Goal: Information Seeking & Learning: Compare options

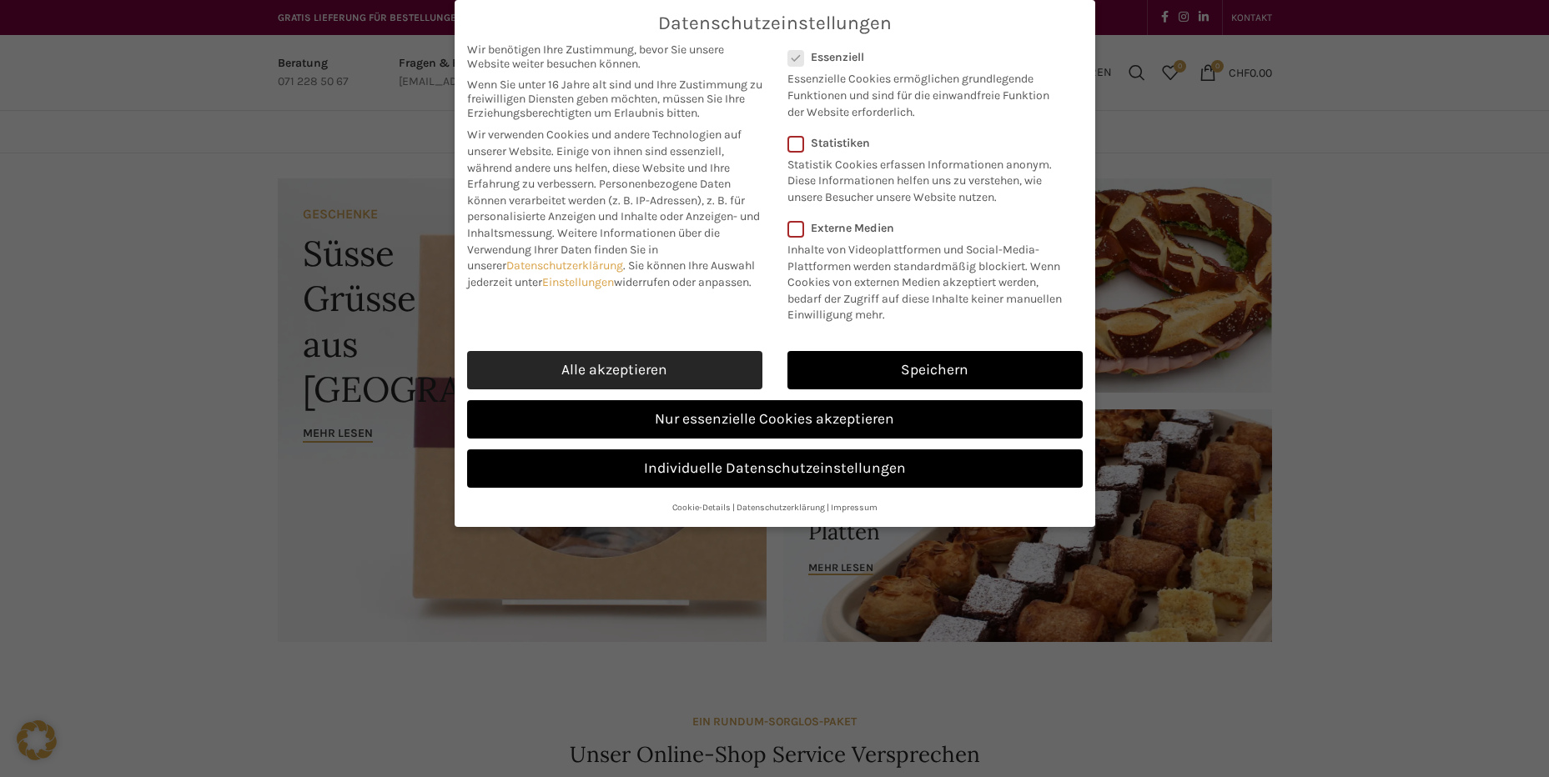
click at [672, 365] on link "Alle akzeptieren" at bounding box center [614, 370] width 295 height 38
checkbox input "true"
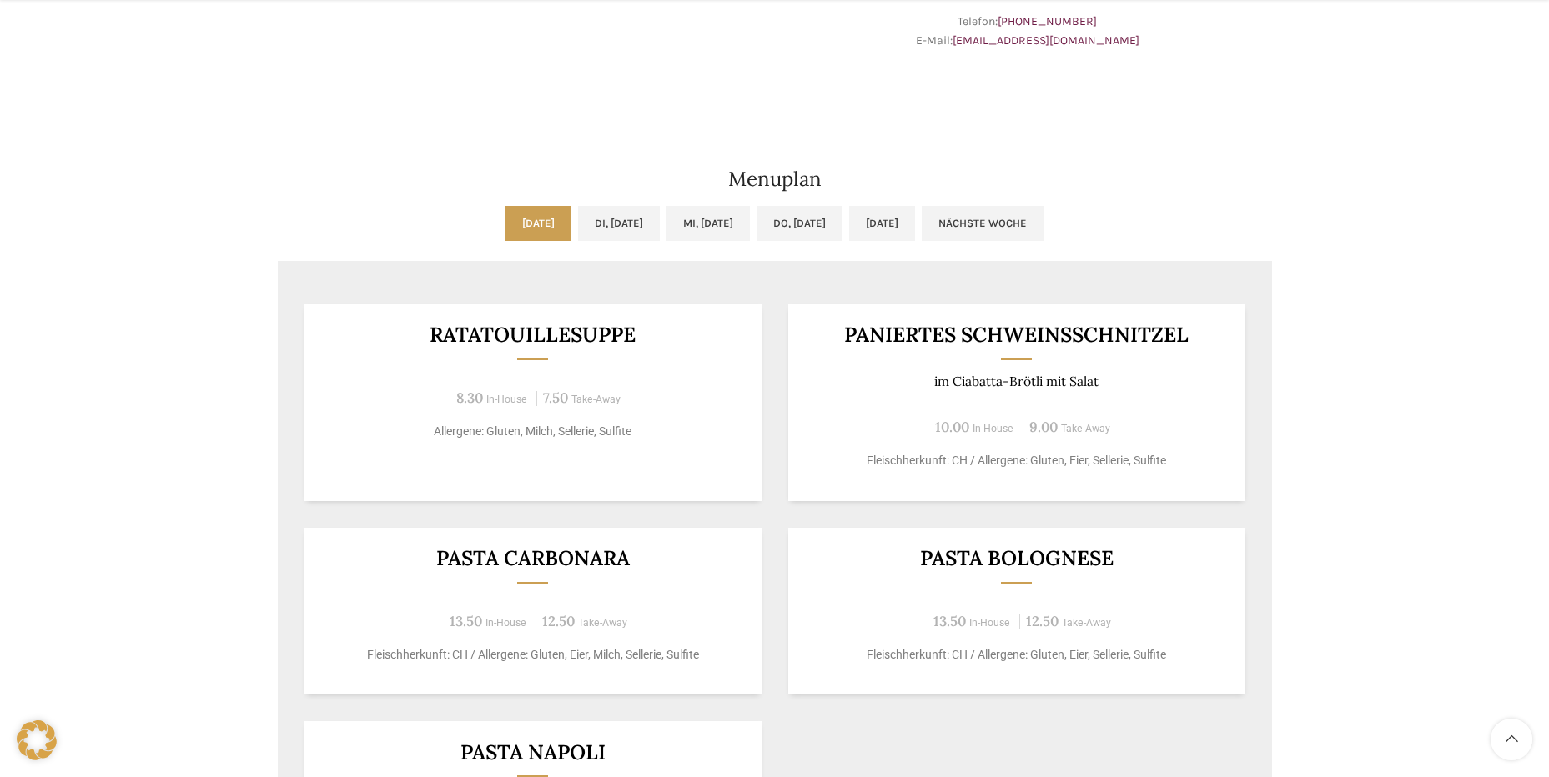
scroll to position [863, 0]
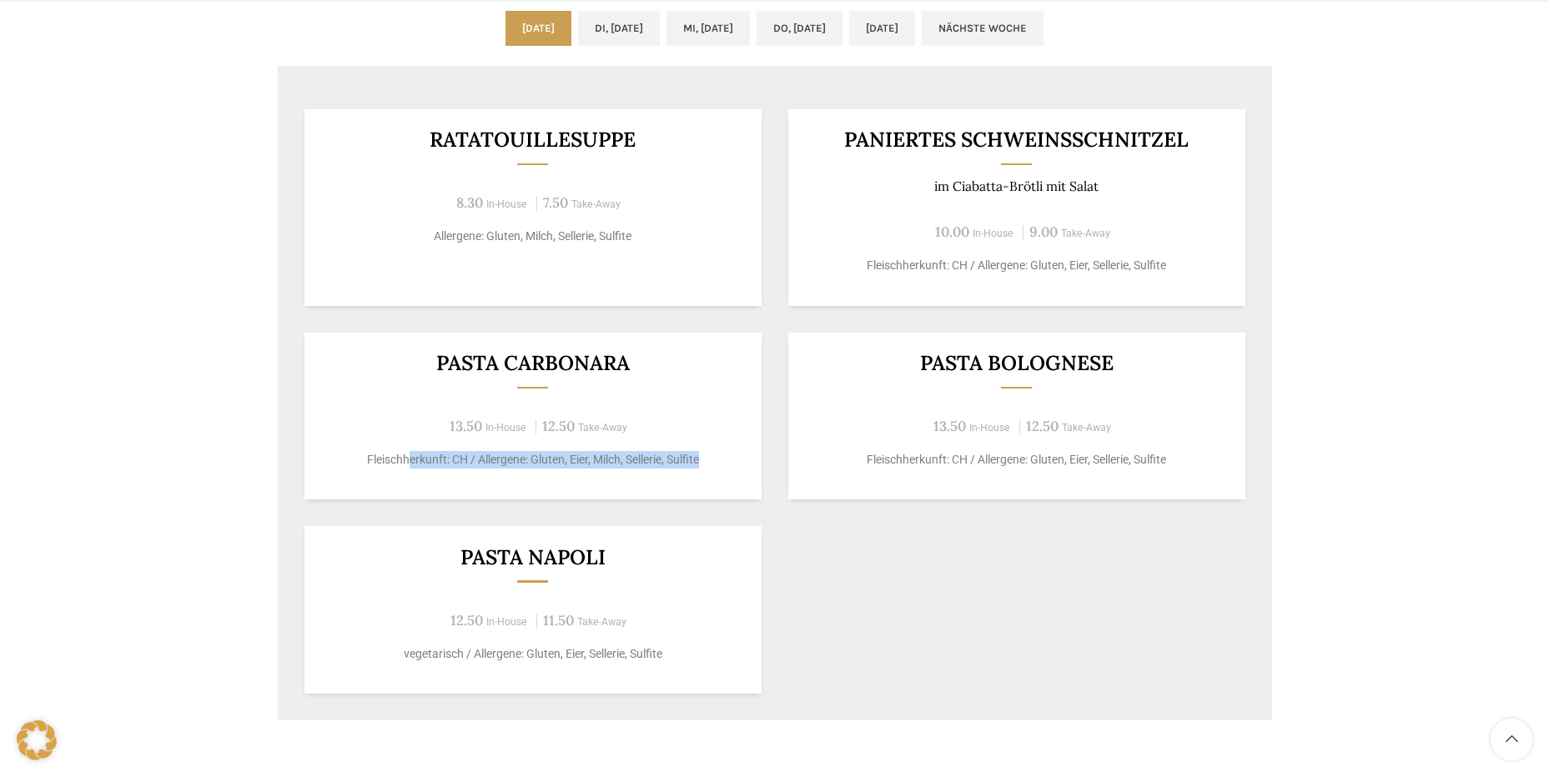
drag, startPoint x: 408, startPoint y: 461, endPoint x: 721, endPoint y: 458, distance: 312.8
click at [721, 458] on p "Fleischherkunft: CH / Allergene: Gluten, Eier, Milch, Sellerie, Sulfite" at bounding box center [532, 460] width 416 height 18
drag, startPoint x: 721, startPoint y: 458, endPoint x: 510, endPoint y: 450, distance: 211.2
click at [510, 450] on div "Pasta Carbonara 13.50 In-House 12.50 Take-Away Fleischherkunft: CH / Allergene:…" at bounding box center [532, 417] width 457 height 168
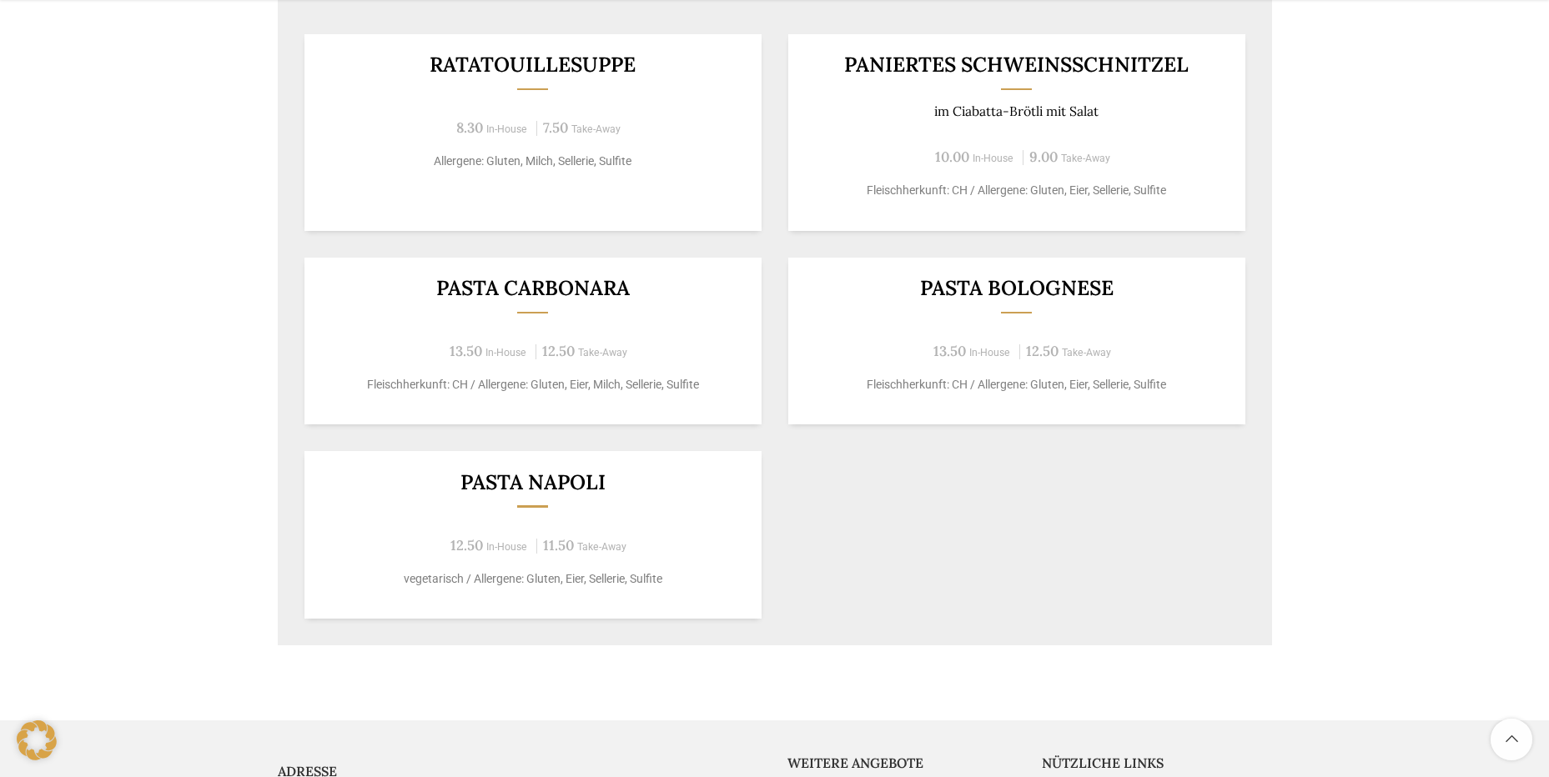
scroll to position [947, 0]
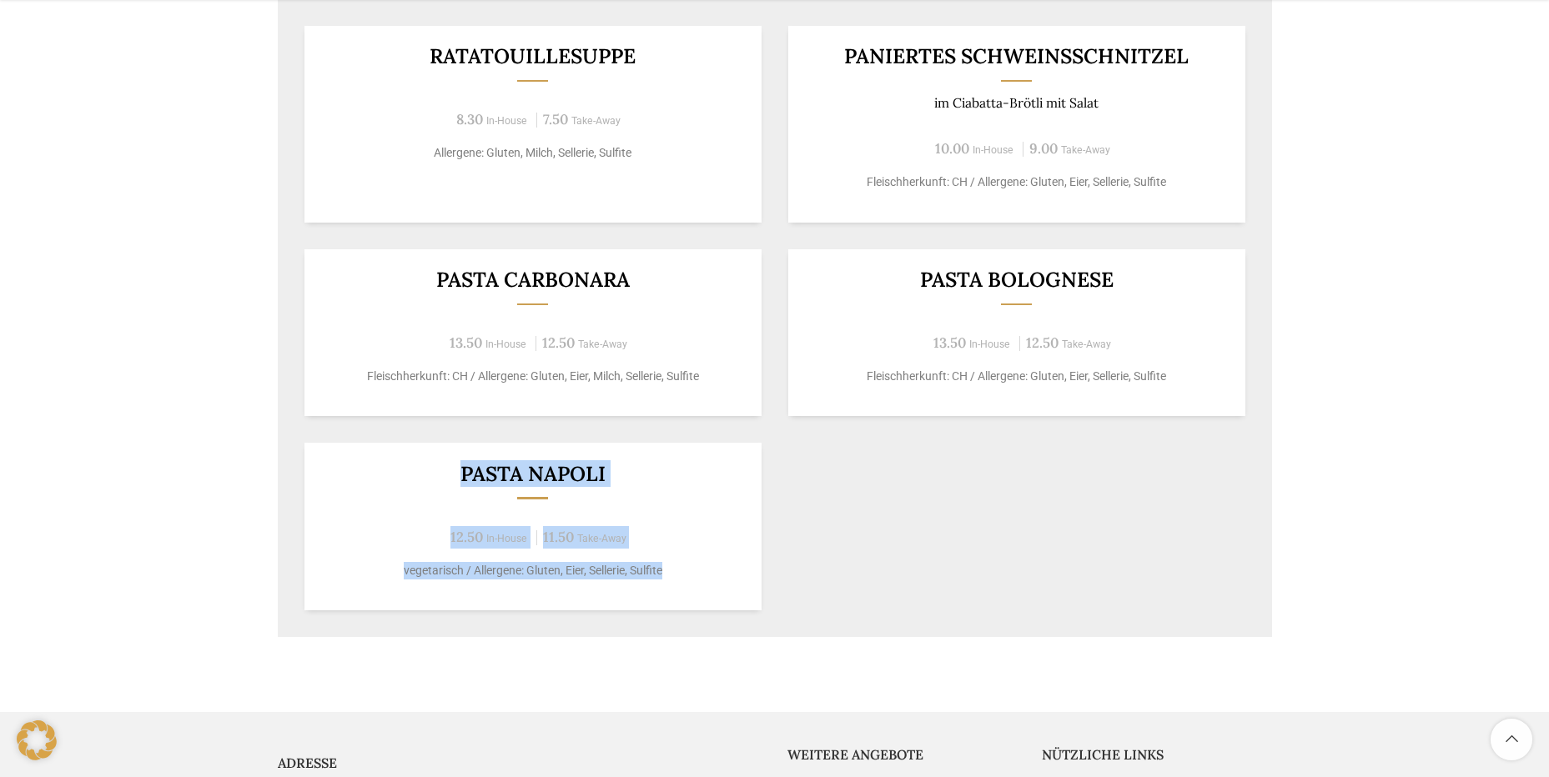
drag, startPoint x: 465, startPoint y: 480, endPoint x: 696, endPoint y: 565, distance: 246.5
click at [696, 565] on div "Pasta Napoli 12.50 In-House 11.50 Take-Away vegetarisch / Allergene: Gluten, Ei…" at bounding box center [532, 527] width 457 height 168
drag, startPoint x: 696, startPoint y: 565, endPoint x: 687, endPoint y: 575, distance: 13.0
click at [687, 575] on p "vegetarisch / Allergene: Gluten, Eier, Sellerie, Sulfite" at bounding box center [532, 571] width 416 height 18
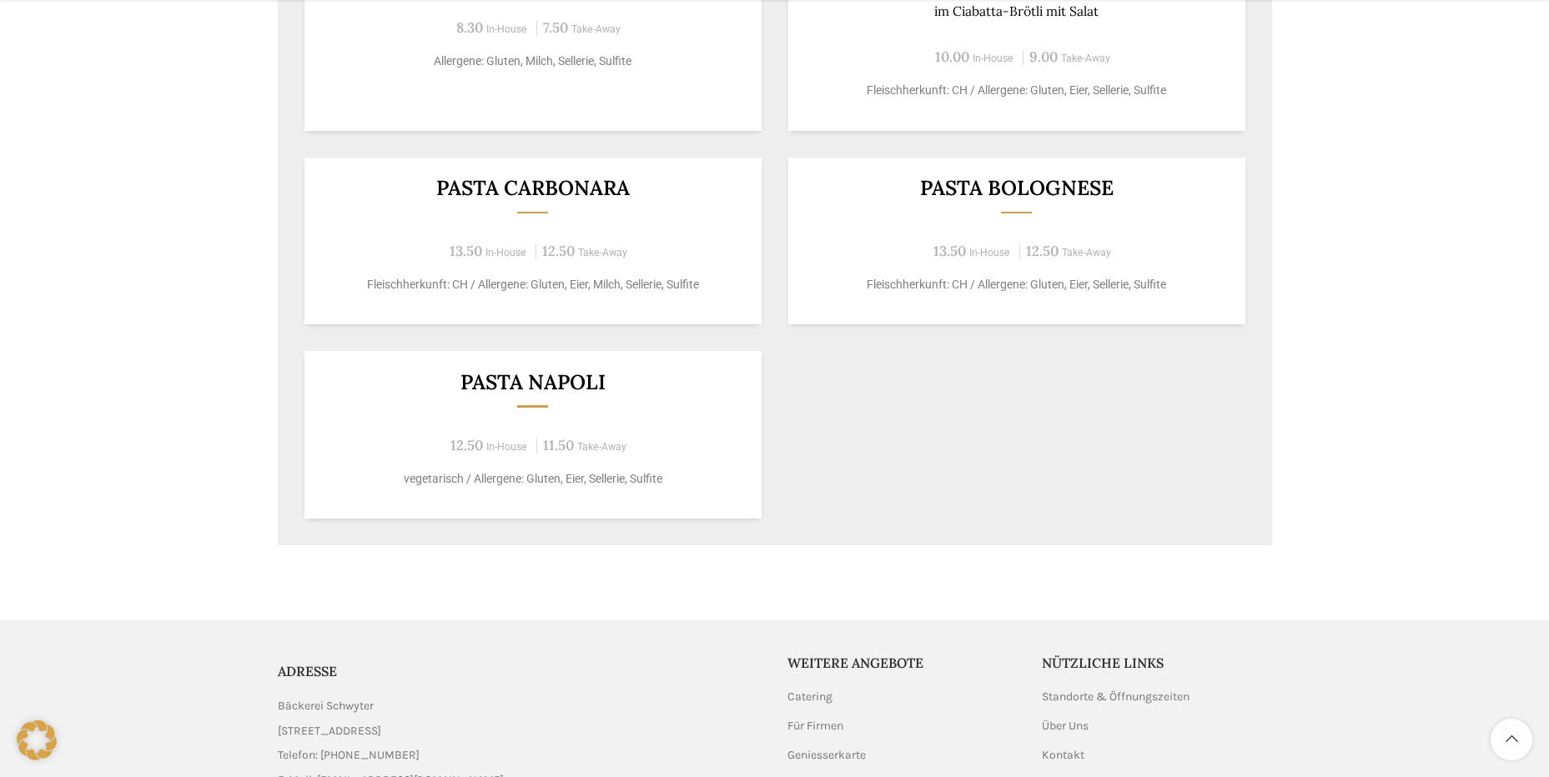
scroll to position [1113, 0]
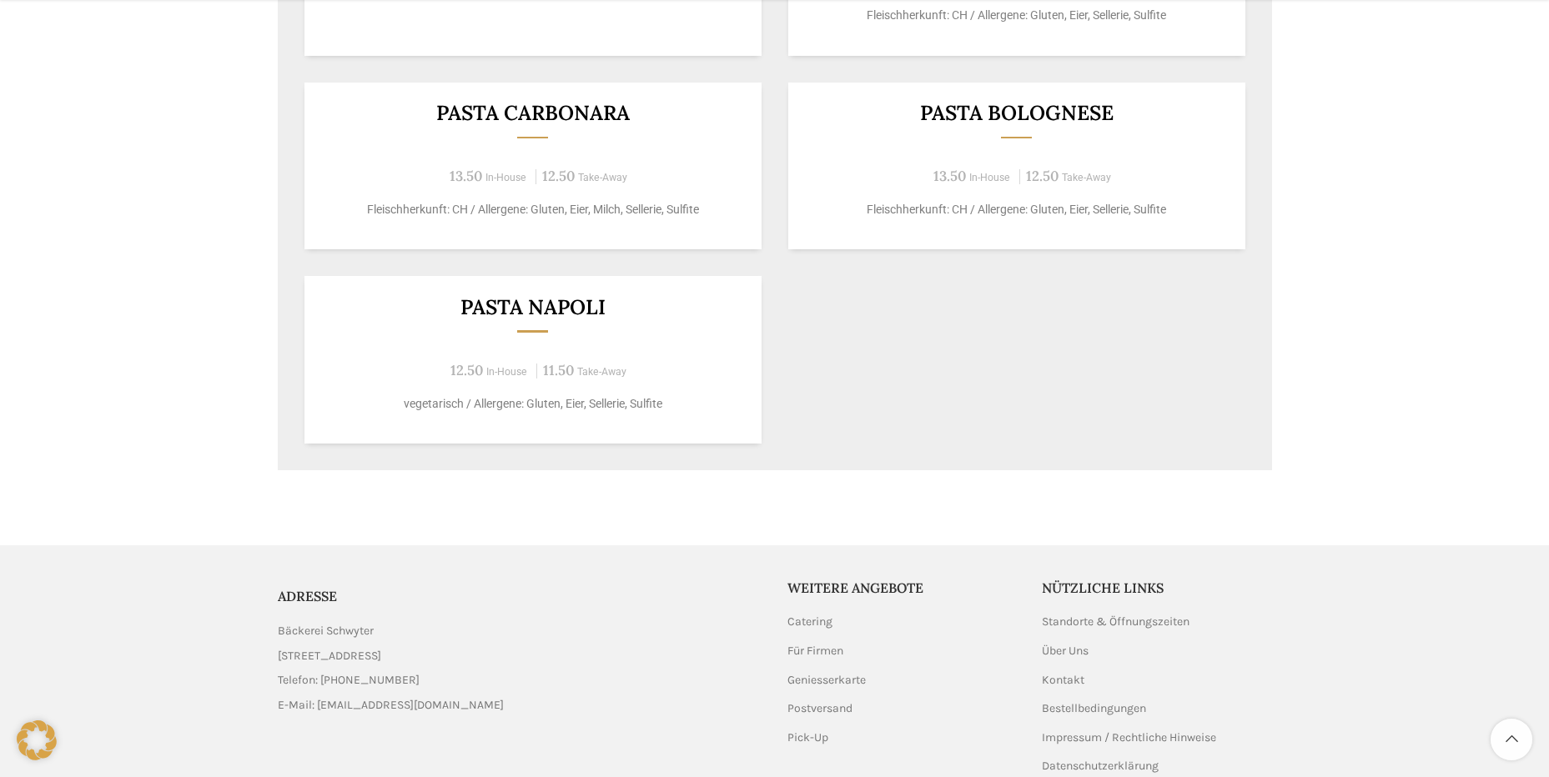
click at [510, 403] on p "vegetarisch / Allergene: Gluten, Eier, Sellerie, Sulfite" at bounding box center [532, 404] width 416 height 18
click at [440, 421] on div "Pasta Napoli 12.50 In-House 11.50 Take-Away vegetarisch / Allergene: Gluten, Ei…" at bounding box center [532, 360] width 457 height 168
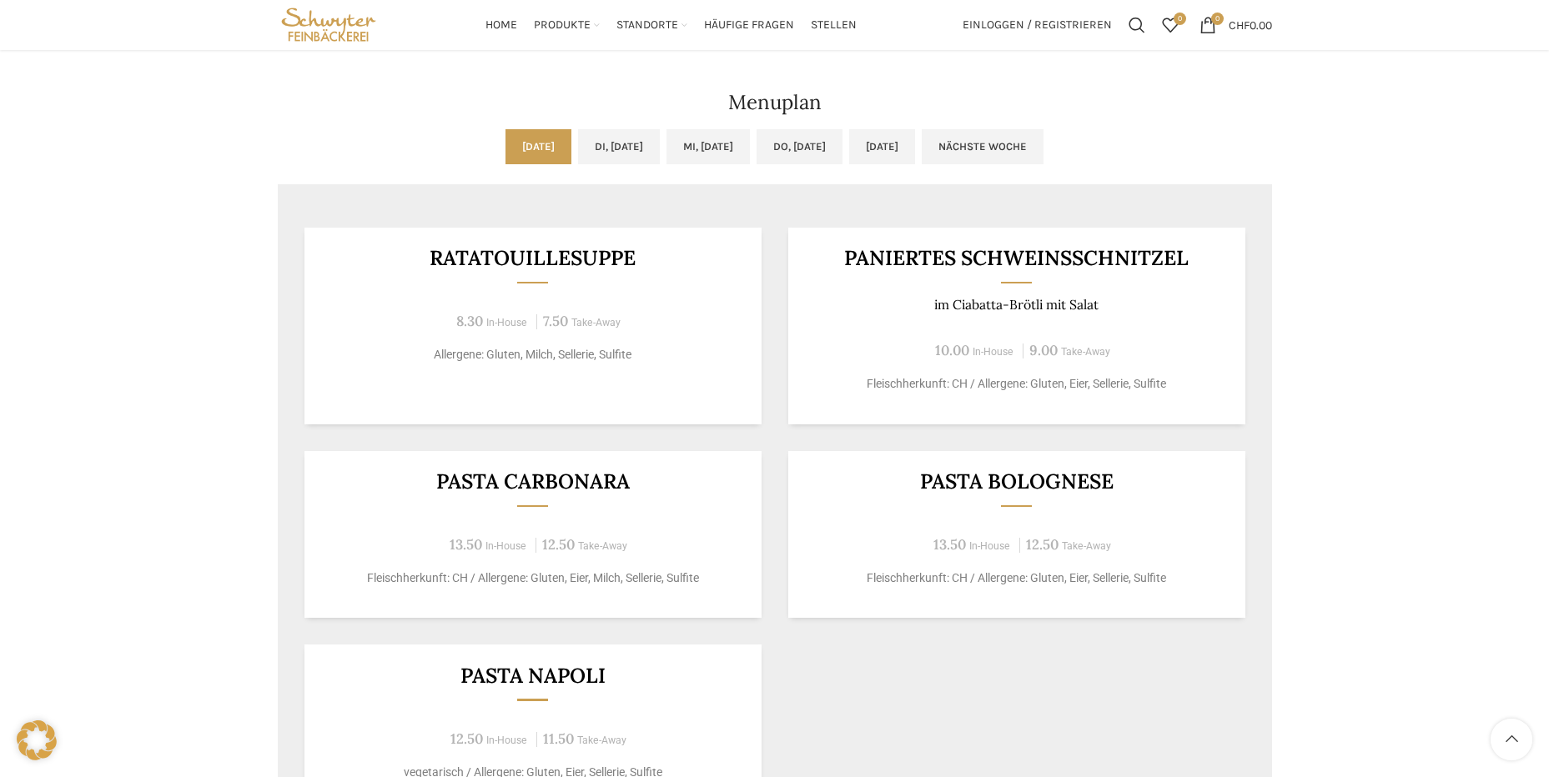
scroll to position [696, 0]
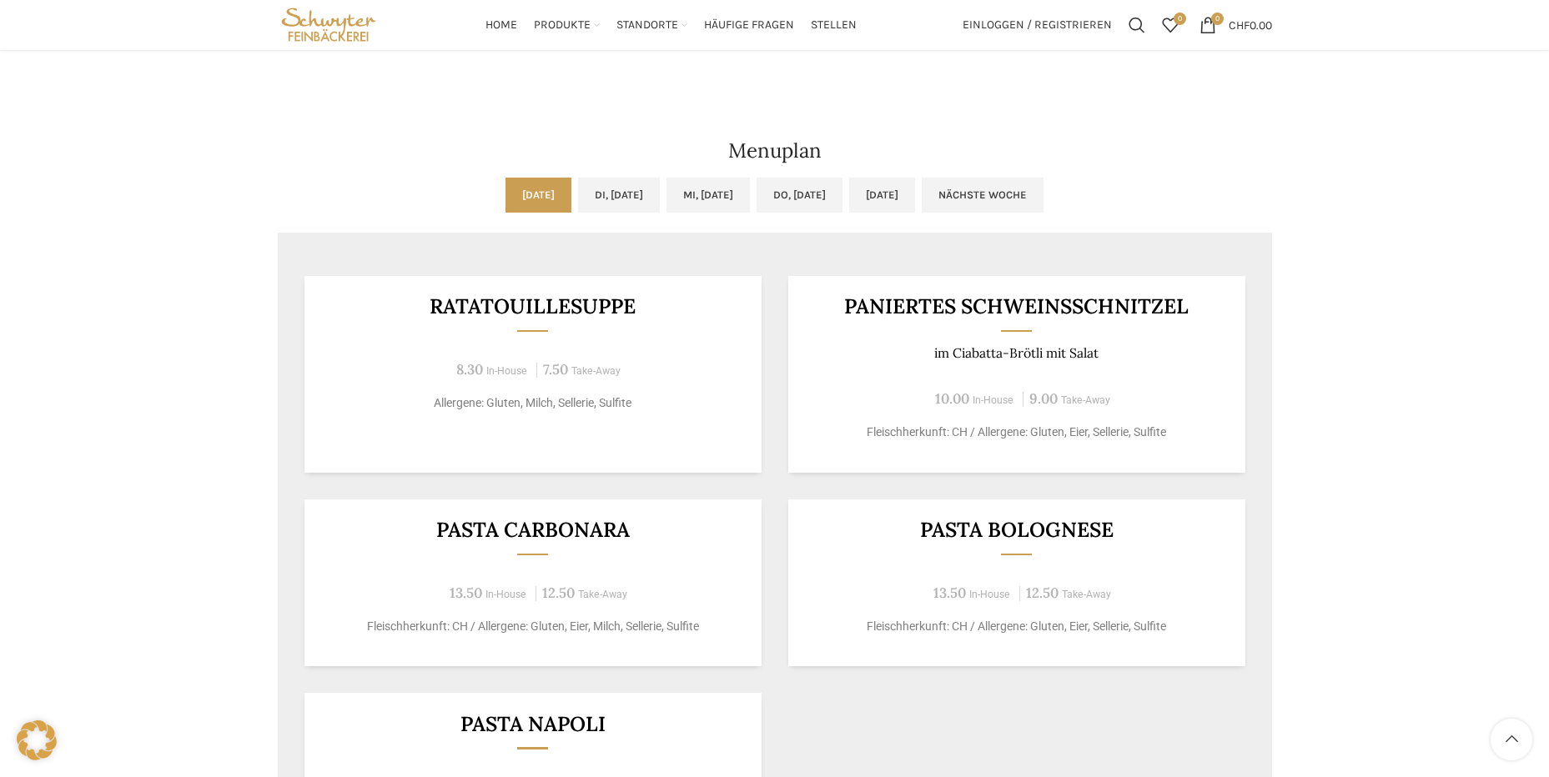
click at [1017, 554] on span at bounding box center [1016, 555] width 31 height 3
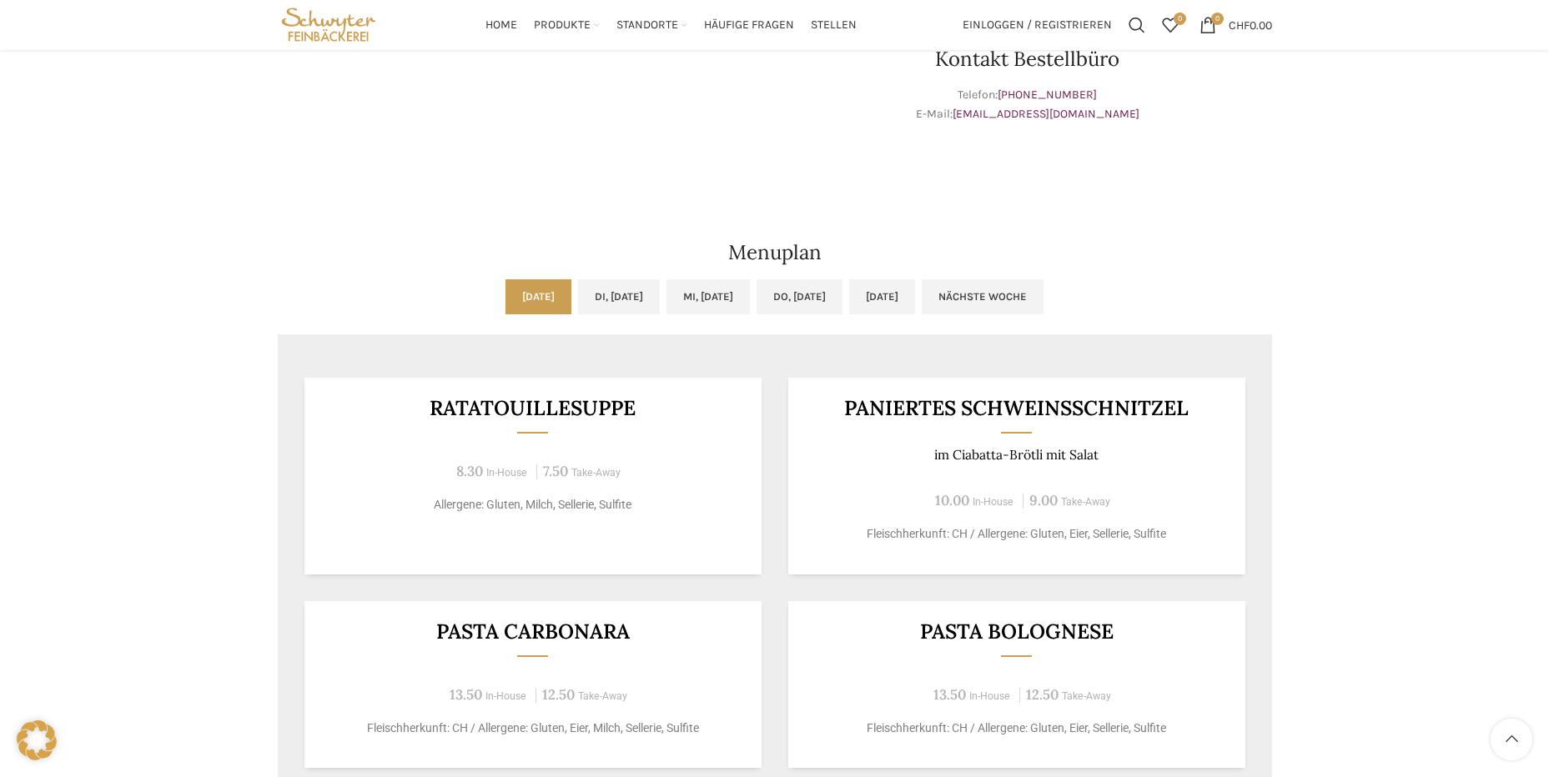
scroll to position [530, 0]
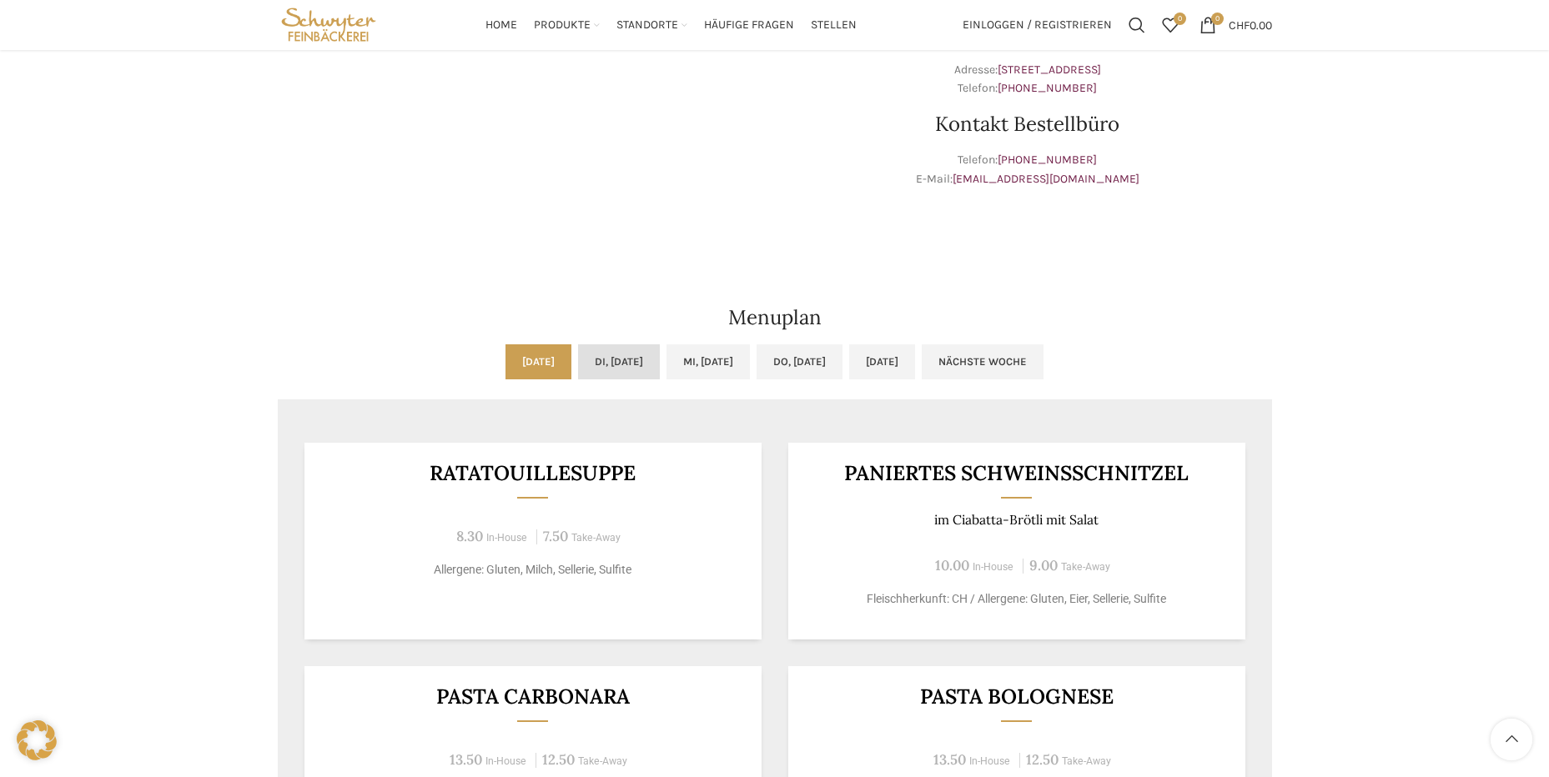
click at [598, 358] on link "Di, 23.09.2025" at bounding box center [619, 361] width 82 height 35
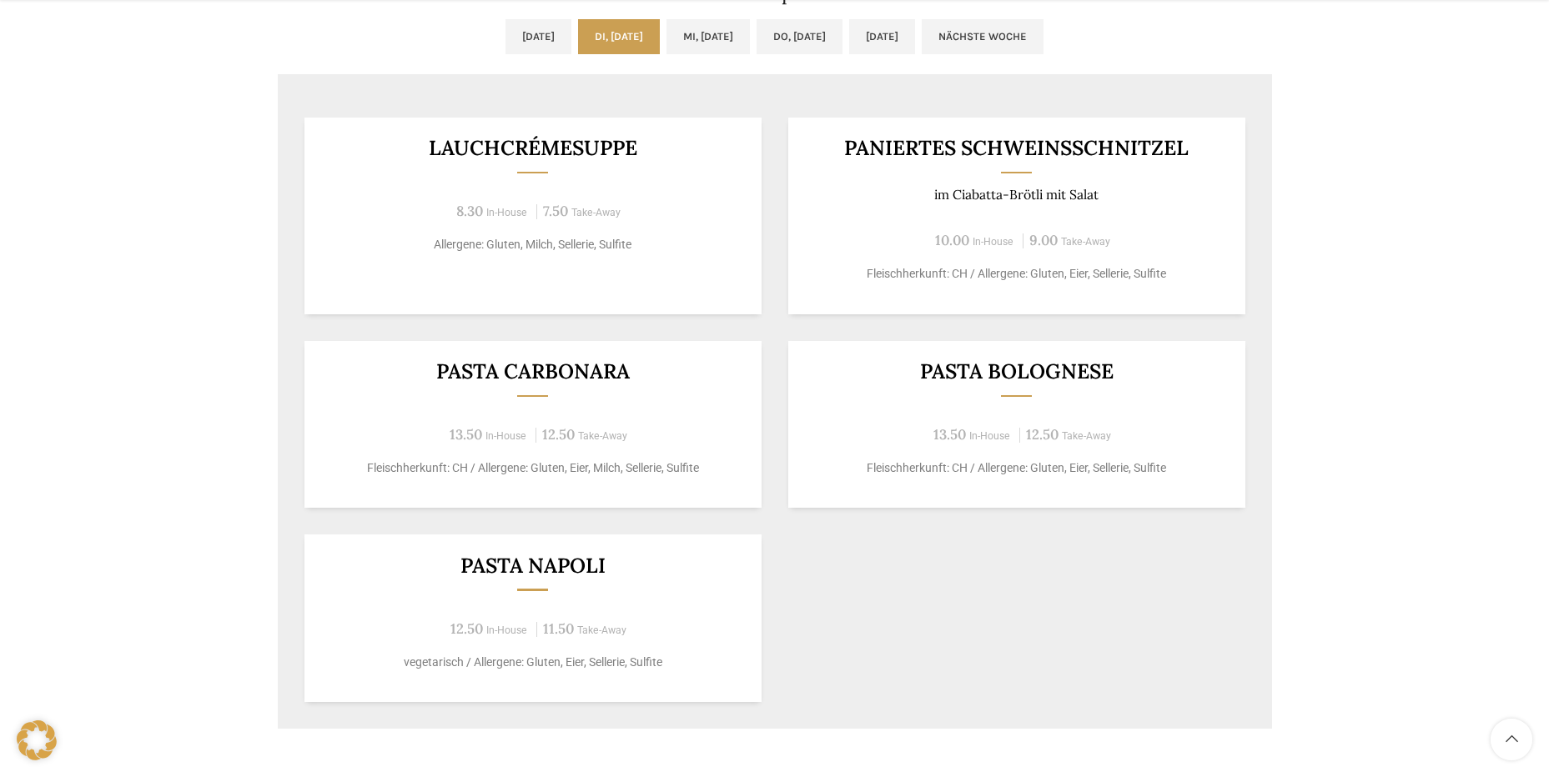
scroll to position [863, 0]
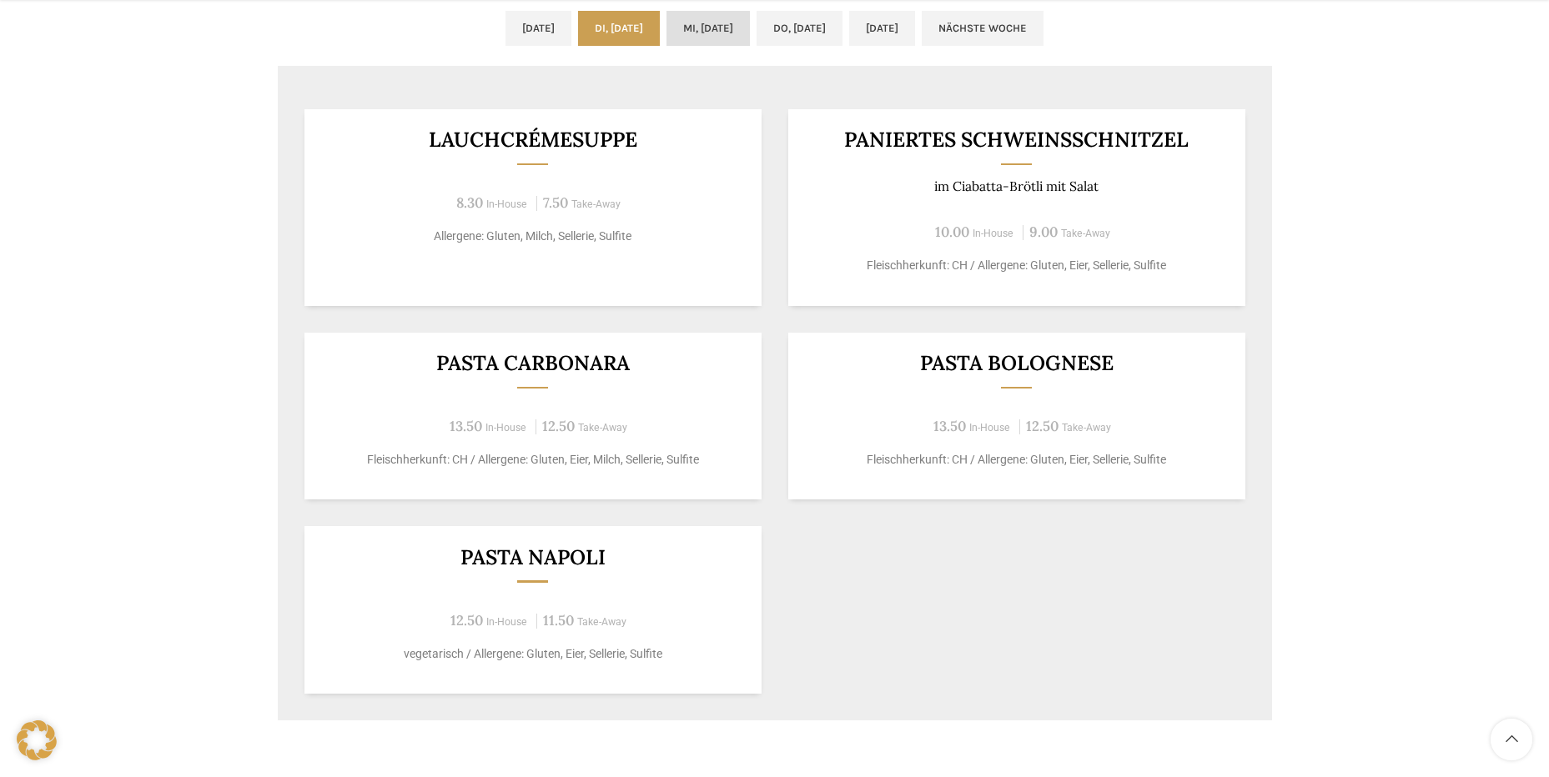
click at [706, 26] on link "Mi, 24.09.2025" at bounding box center [707, 28] width 83 height 35
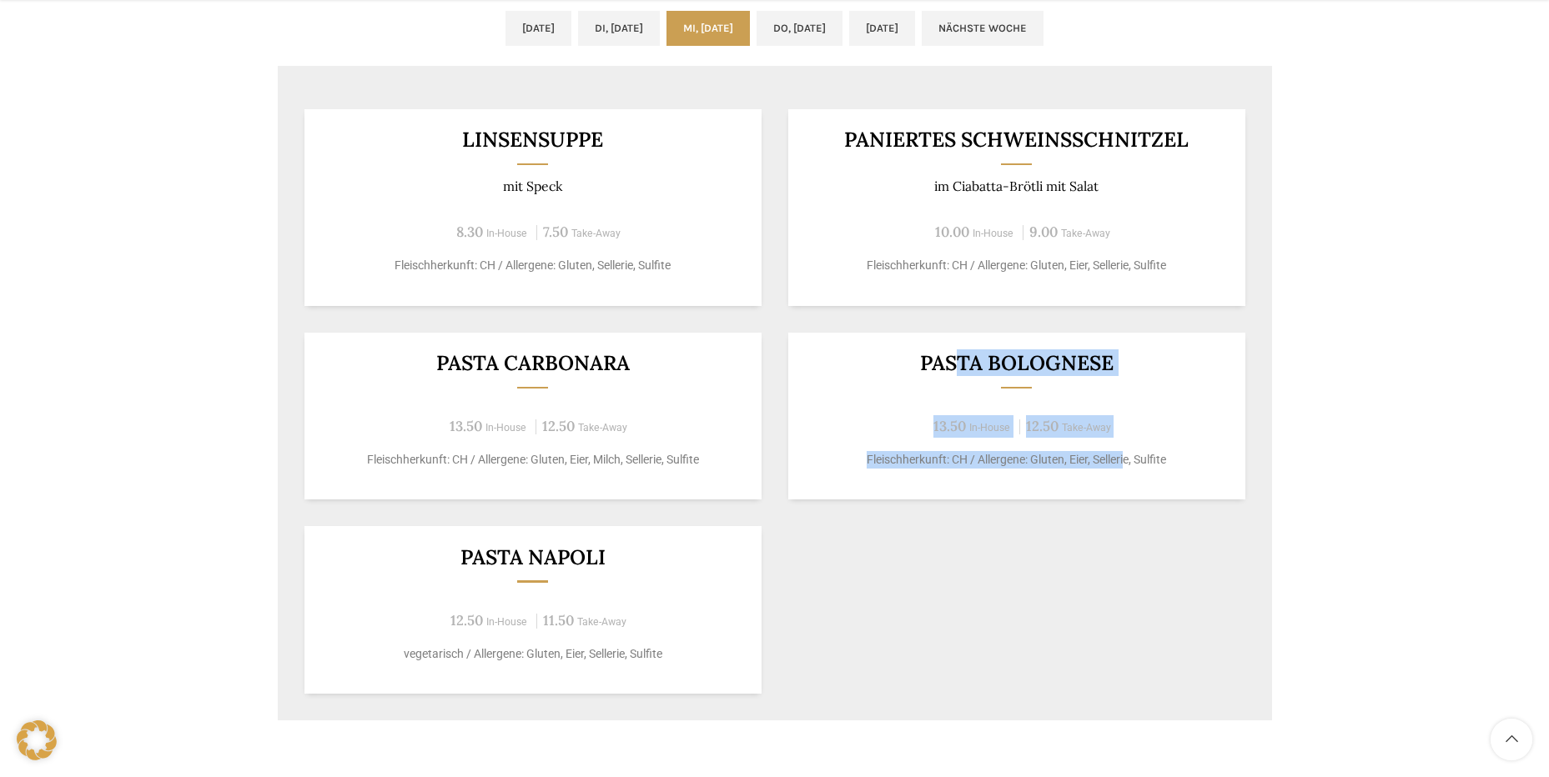
drag, startPoint x: 961, startPoint y: 356, endPoint x: 1124, endPoint y: 441, distance: 184.3
click at [1124, 441] on div "Pasta Bolognese 13.50 In-House 12.50 Take-Away Fleischherkunft: CH / Allergene:…" at bounding box center [1016, 417] width 457 height 168
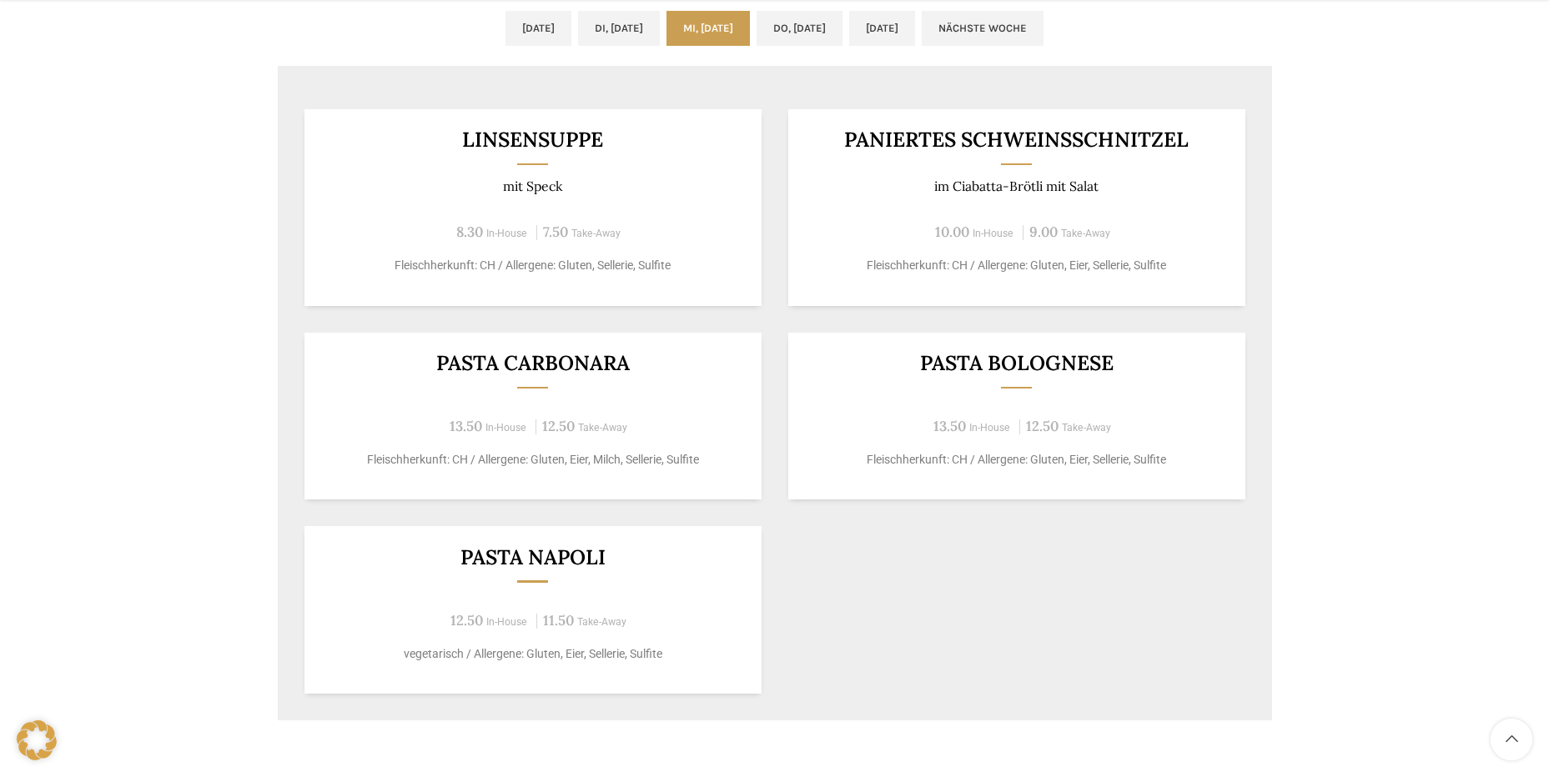
drag, startPoint x: 1124, startPoint y: 441, endPoint x: 881, endPoint y: 345, distance: 261.7
click at [881, 345] on div "Pasta Bolognese 13.50 In-House 12.50 Take-Away Fleischherkunft: CH / Allergene:…" at bounding box center [1016, 417] width 457 height 168
click at [959, 369] on h3 "Pasta Bolognese" at bounding box center [1016, 363] width 416 height 21
click at [936, 405] on div "Pasta Bolognese 13.50 In-House 12.50 Take-Away Fleischherkunft: CH / Allergene:…" at bounding box center [1016, 417] width 457 height 168
click at [895, 442] on div "Pasta Bolognese 13.50 In-House 12.50 Take-Away Fleischherkunft: CH / Allergene:…" at bounding box center [1016, 417] width 457 height 168
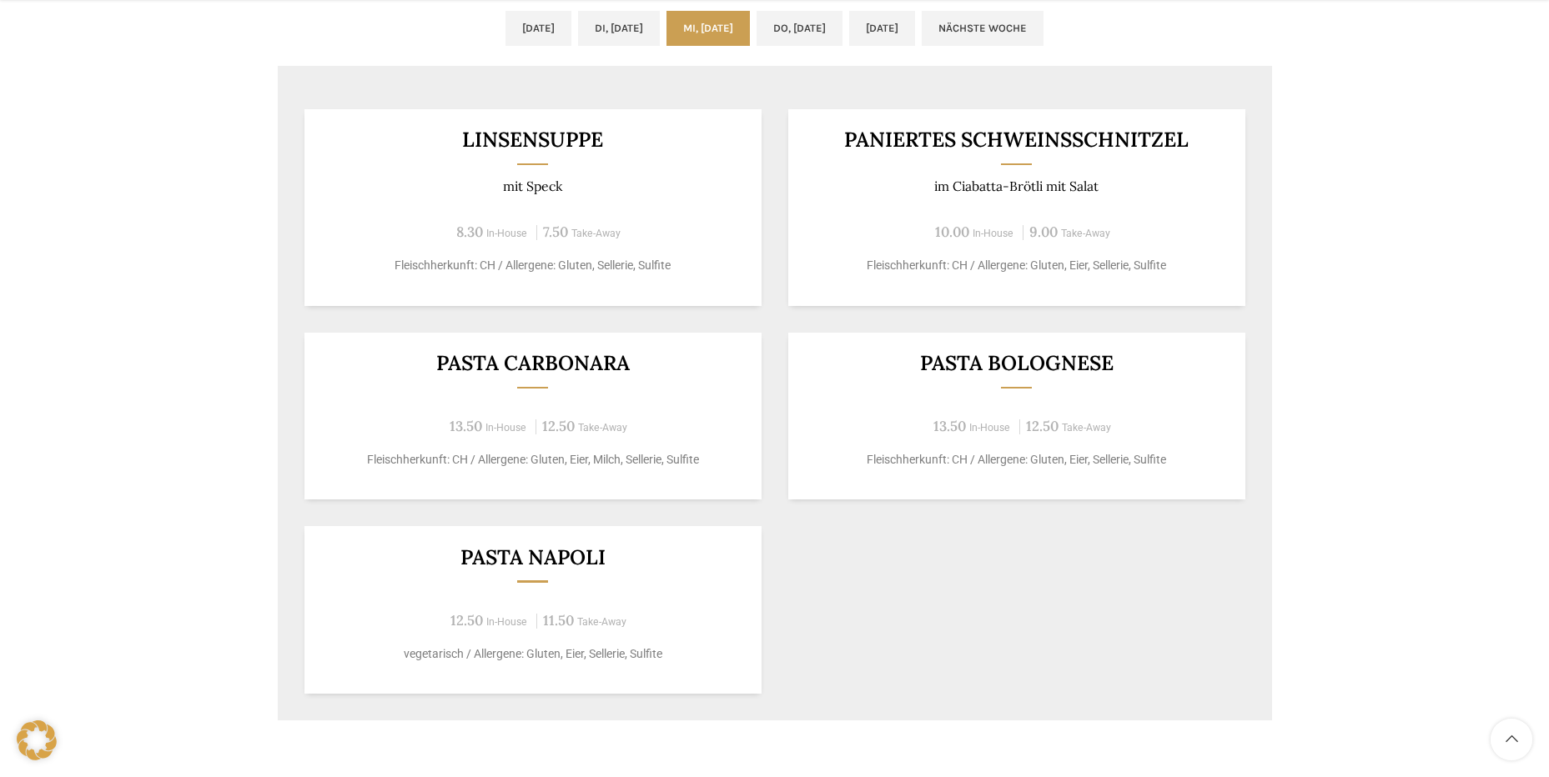
click at [957, 466] on p "Fleischherkunft: CH / Allergene: Gluten, Eier, Sellerie, Sulfite" at bounding box center [1016, 460] width 416 height 18
drag, startPoint x: 969, startPoint y: 464, endPoint x: 1192, endPoint y: 465, distance: 222.7
click at [1192, 465] on p "Fleischherkunft: CH / Allergene: Gluten, Eier, Sellerie, Sulfite" at bounding box center [1016, 460] width 416 height 18
click at [506, 457] on p "Fleischherkunft: CH / Allergene: Gluten, Eier, Milch, Sellerie, Sulfite" at bounding box center [532, 460] width 416 height 18
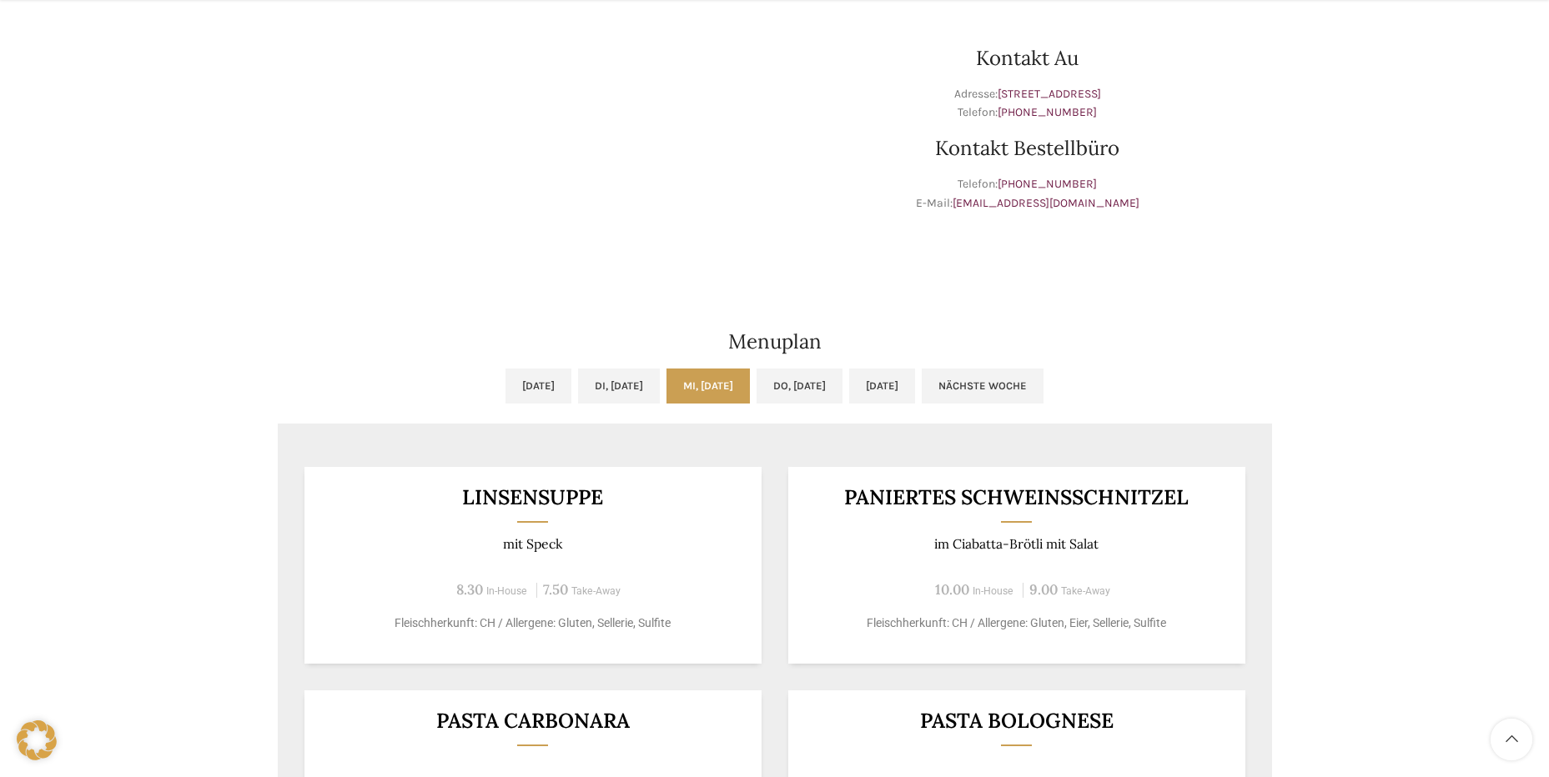
scroll to position [530, 0]
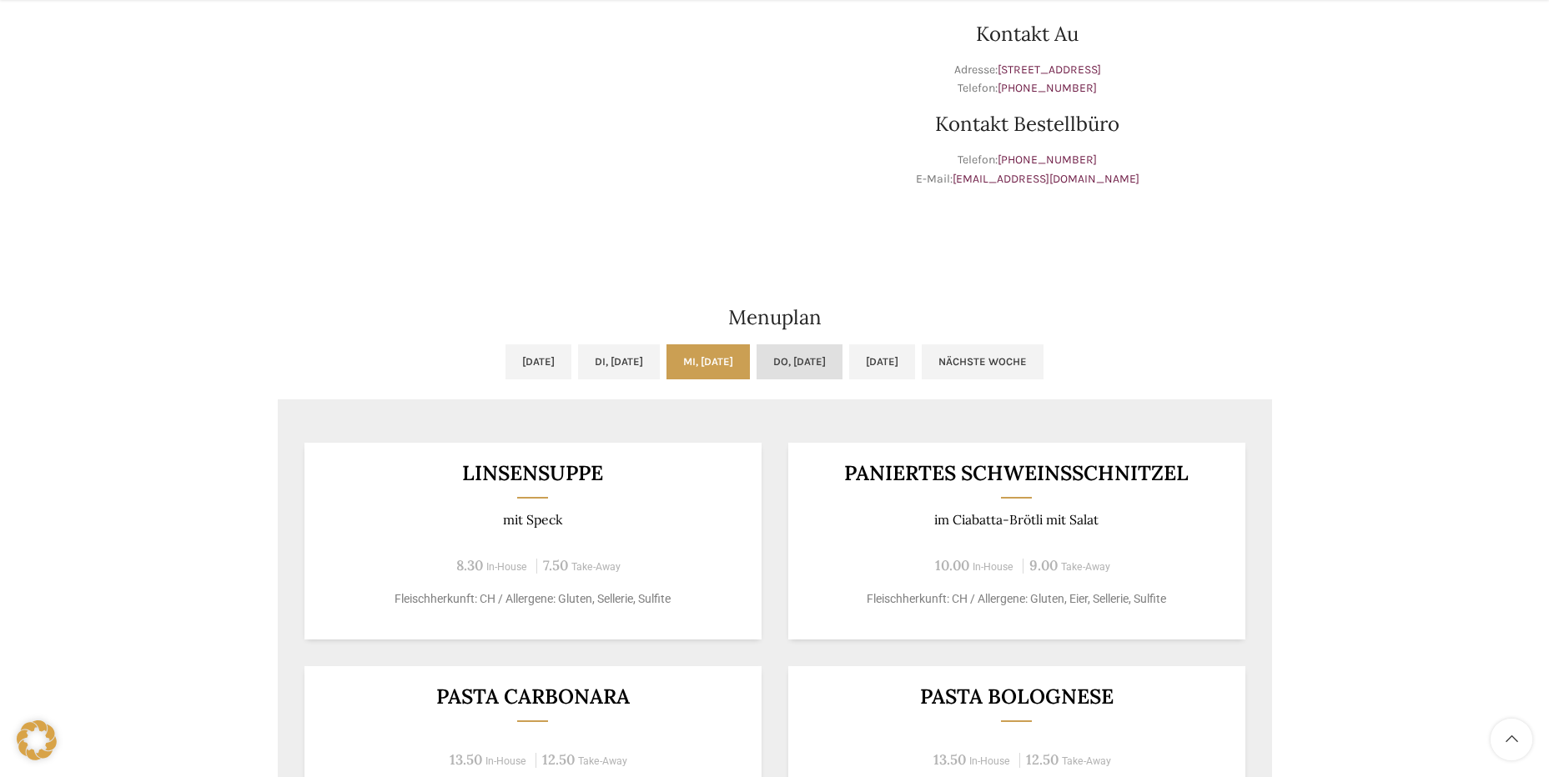
click at [842, 351] on link "Do, 25.09.2025" at bounding box center [799, 361] width 86 height 35
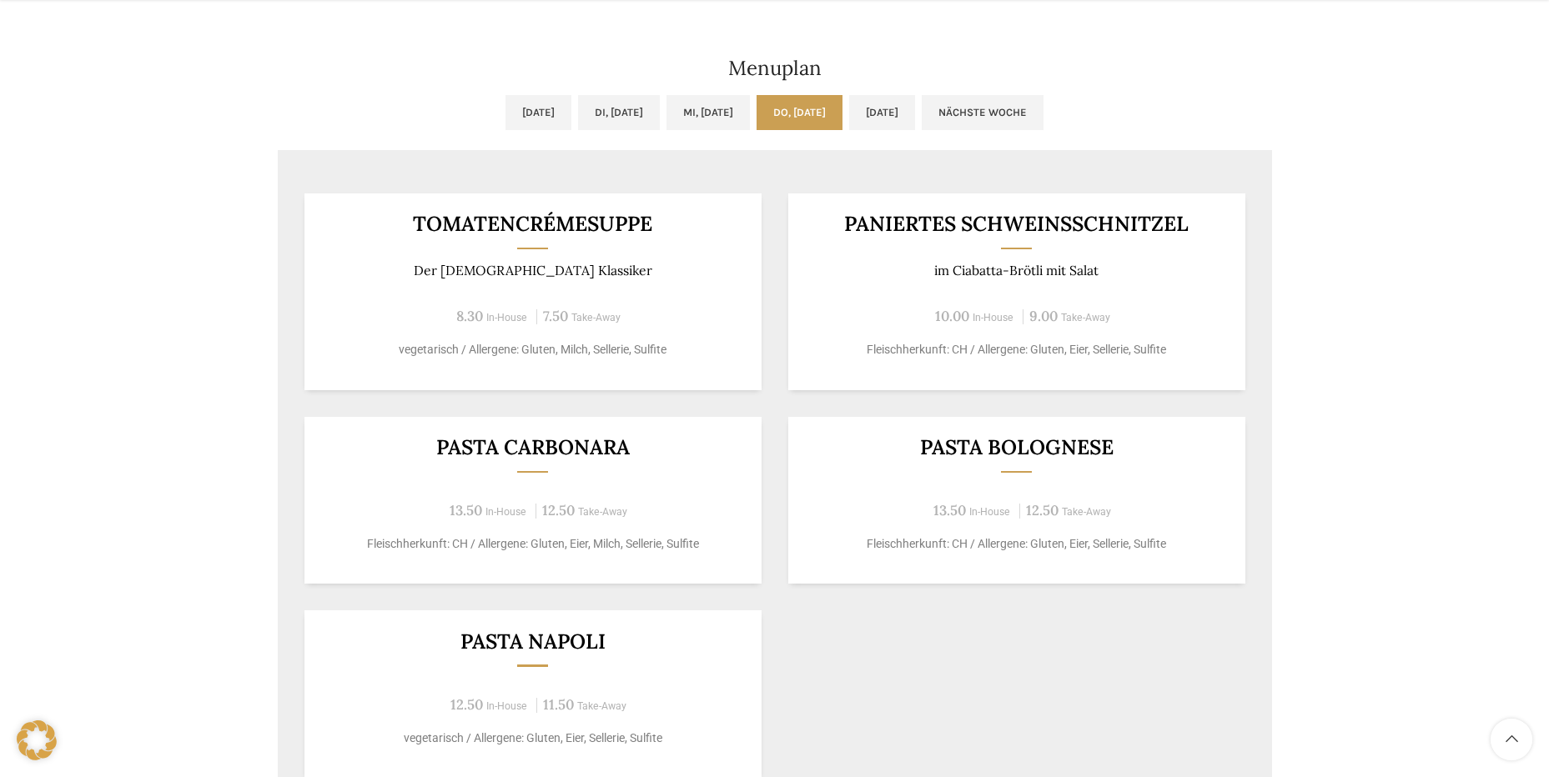
scroll to position [780, 0]
click at [915, 112] on link "Fr, 26.09.2025" at bounding box center [882, 111] width 66 height 35
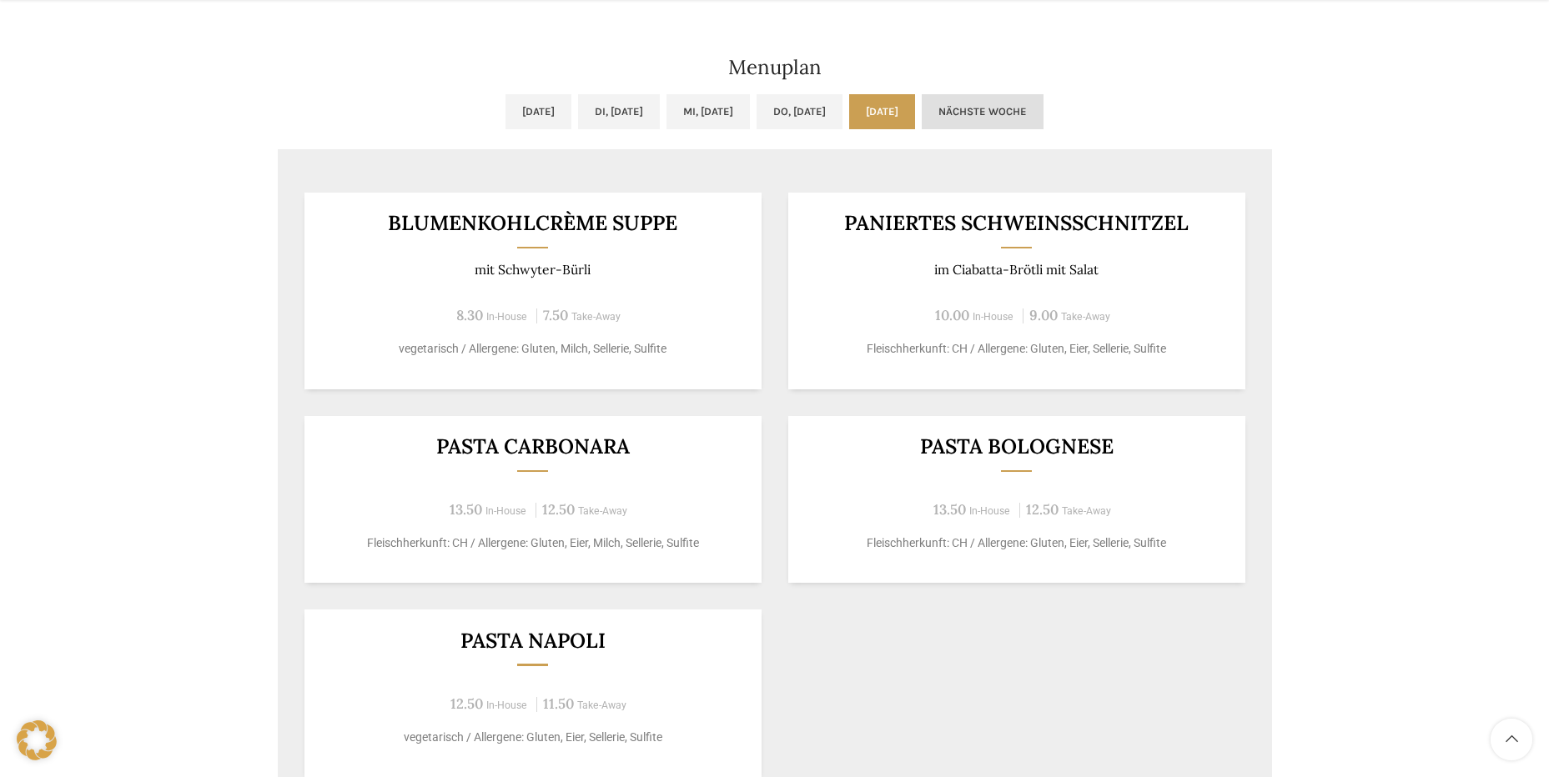
click at [1040, 112] on link "Nächste Woche" at bounding box center [983, 111] width 122 height 35
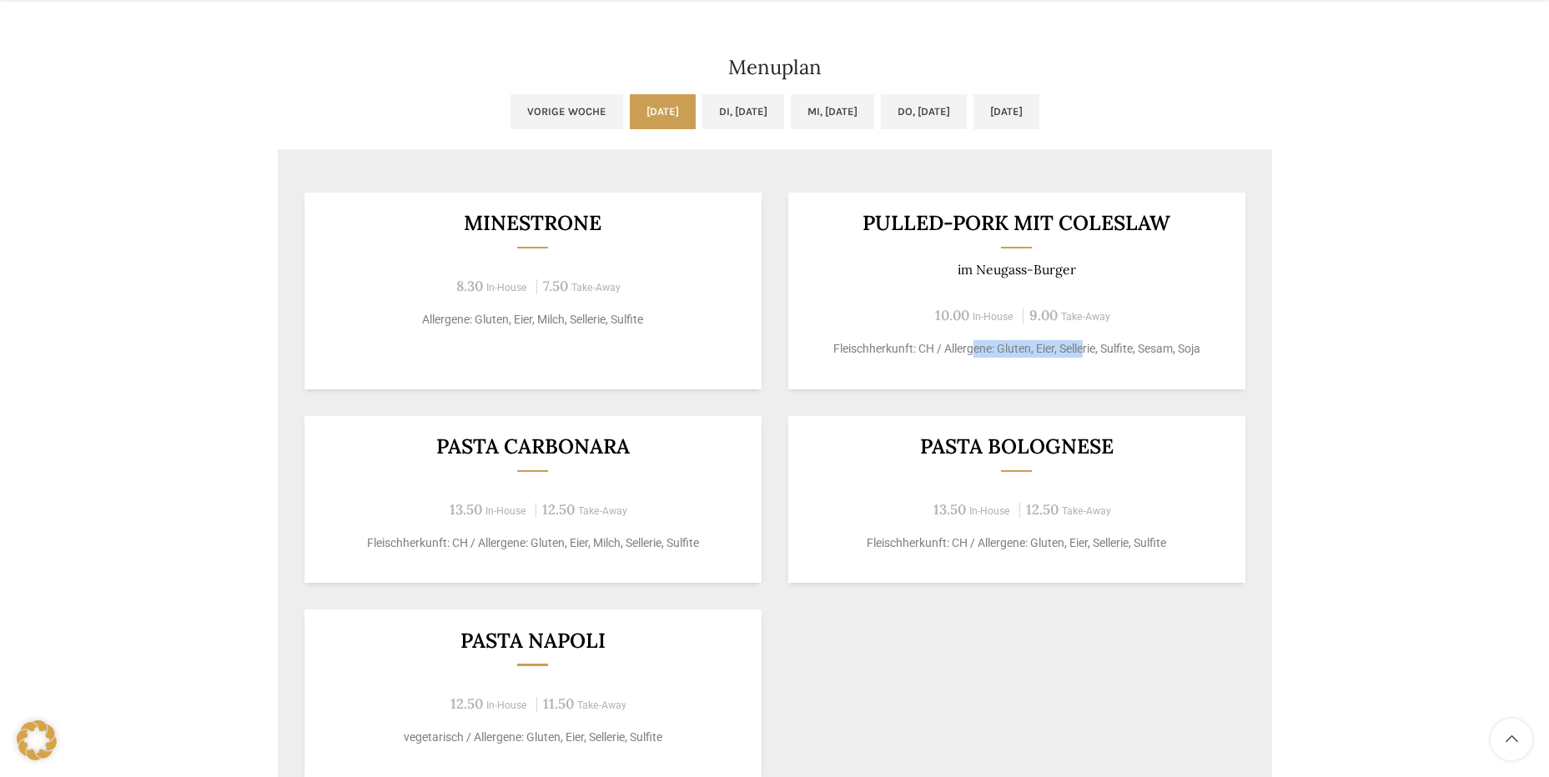
drag, startPoint x: 995, startPoint y: 344, endPoint x: 1198, endPoint y: 347, distance: 203.5
click at [1198, 347] on p "Fleischherkunft: CH / Allergene: Gluten, Eier, Sellerie, Sulfite, Sesam, Soja" at bounding box center [1016, 349] width 416 height 18
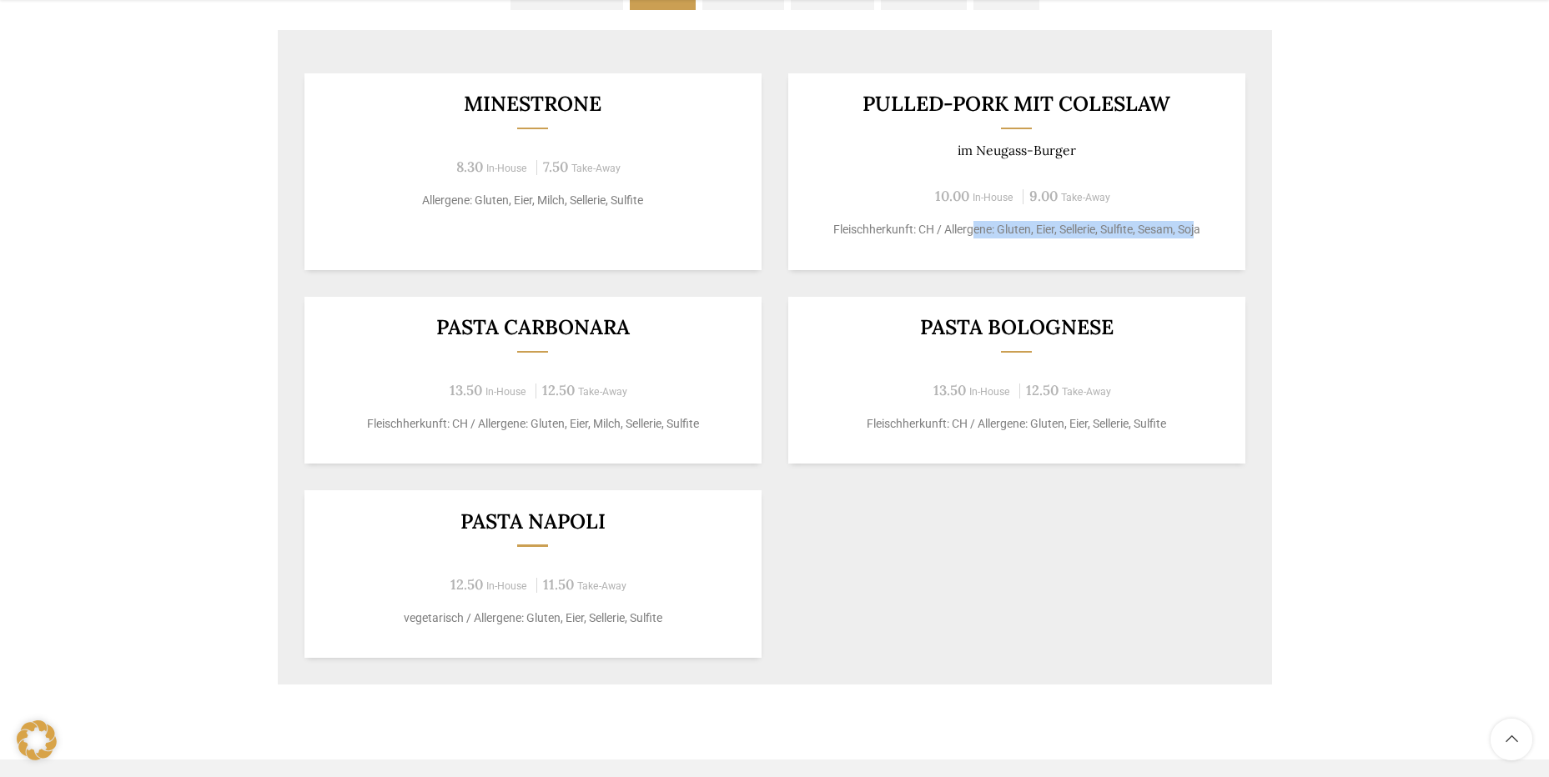
scroll to position [1030, 0]
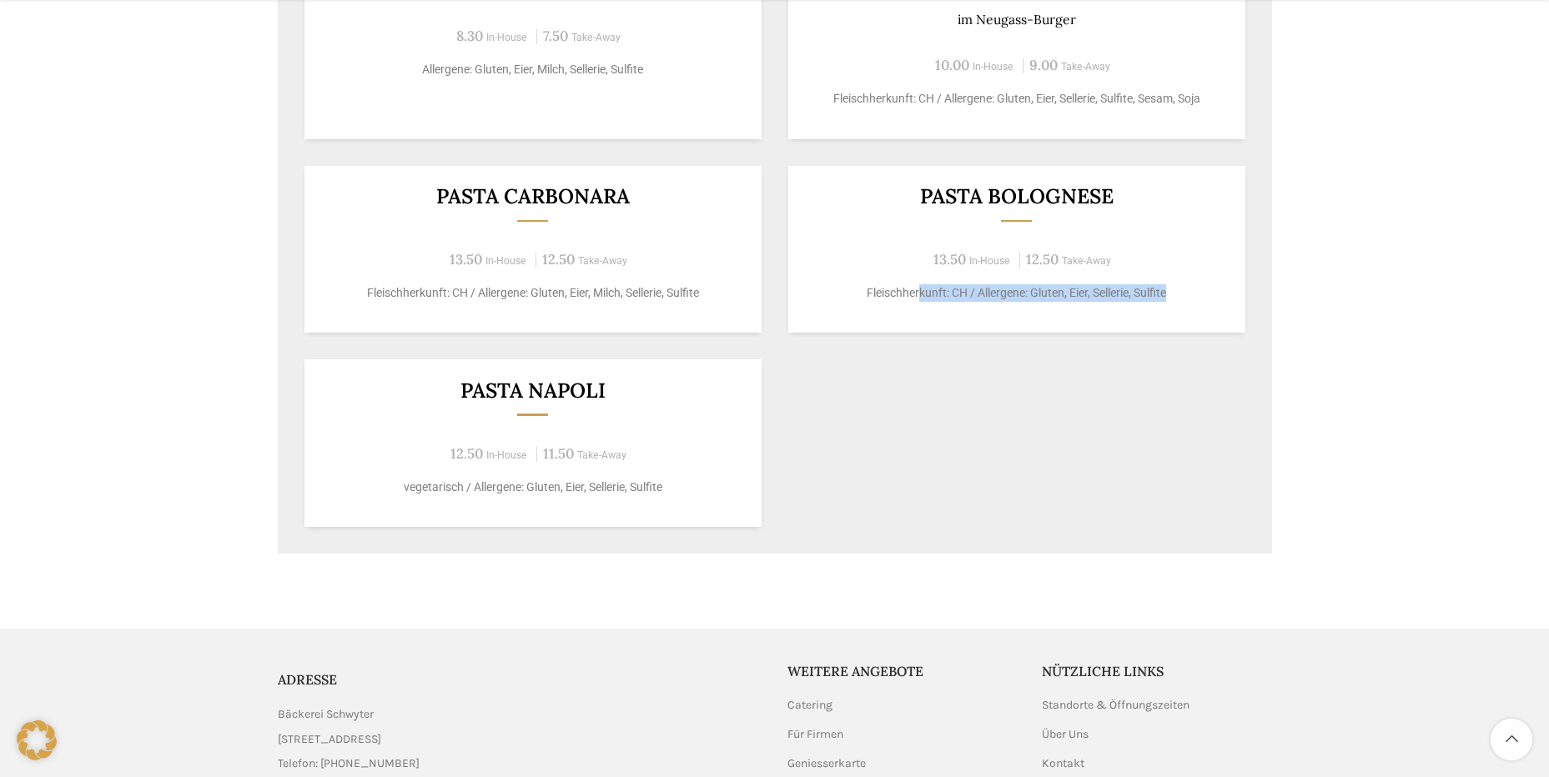
drag, startPoint x: 918, startPoint y: 291, endPoint x: 1216, endPoint y: 295, distance: 297.8
click at [1216, 295] on p "Fleischherkunft: CH / Allergene: Gluten, Eier, Sellerie, Sulfite" at bounding box center [1016, 293] width 416 height 18
drag, startPoint x: 1216, startPoint y: 295, endPoint x: 1168, endPoint y: 304, distance: 48.3
click at [1168, 304] on div "Pasta Bolognese 13.50 In-House 12.50 Take-Away Fleischherkunft: CH / Allergene:…" at bounding box center [1016, 250] width 457 height 168
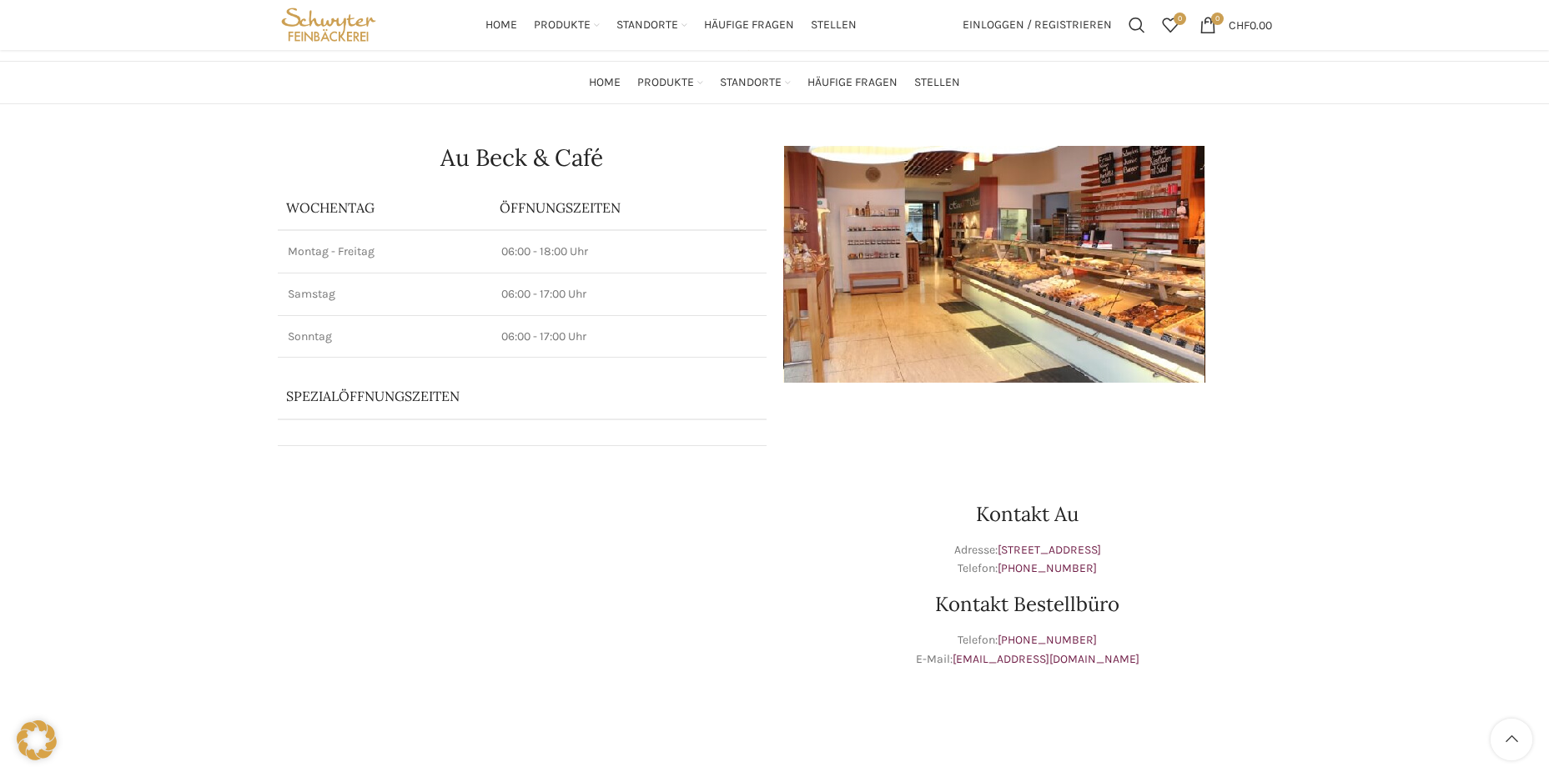
scroll to position [0, 0]
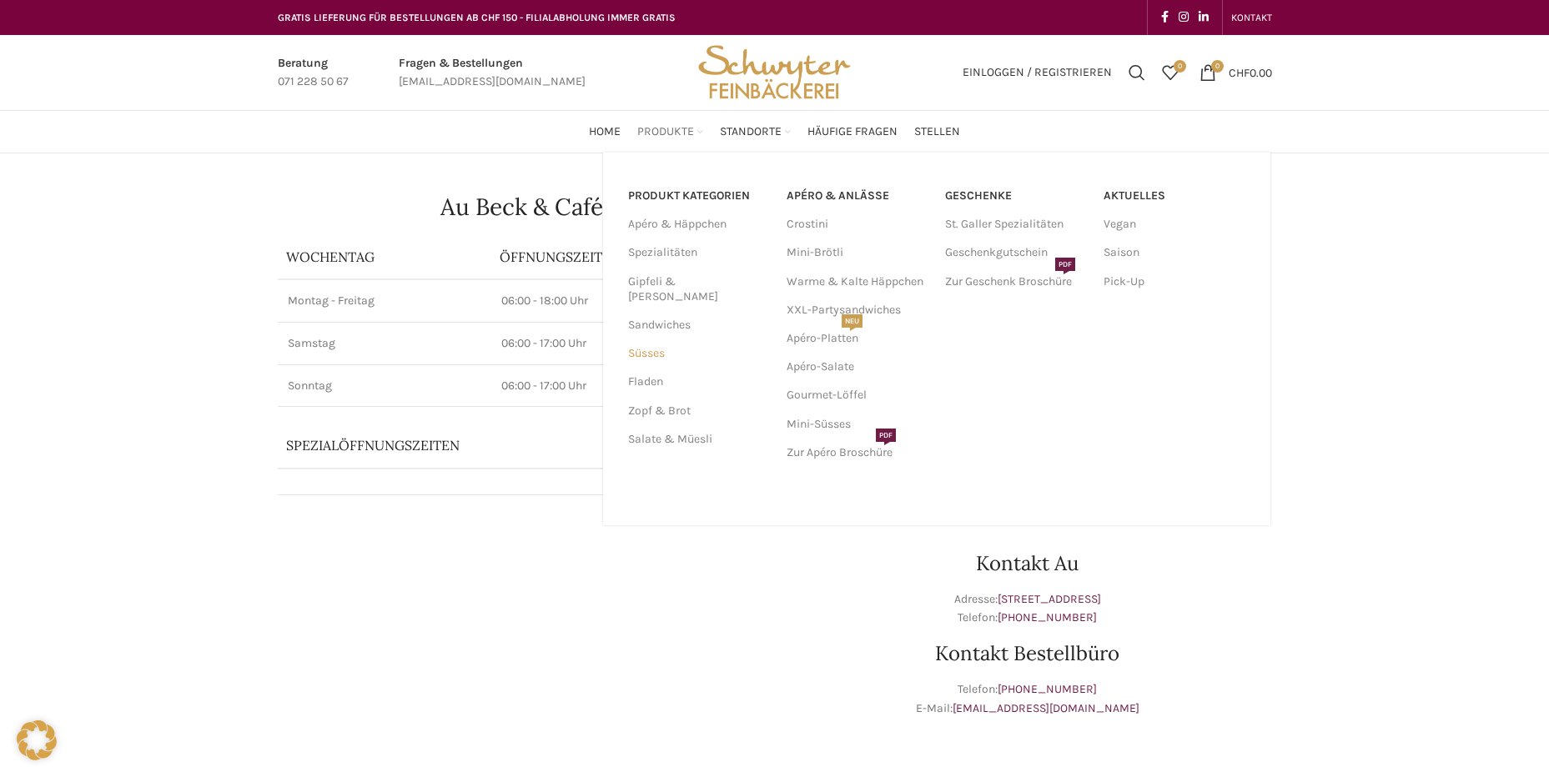
click at [661, 339] on link "Süsses" at bounding box center [697, 353] width 138 height 28
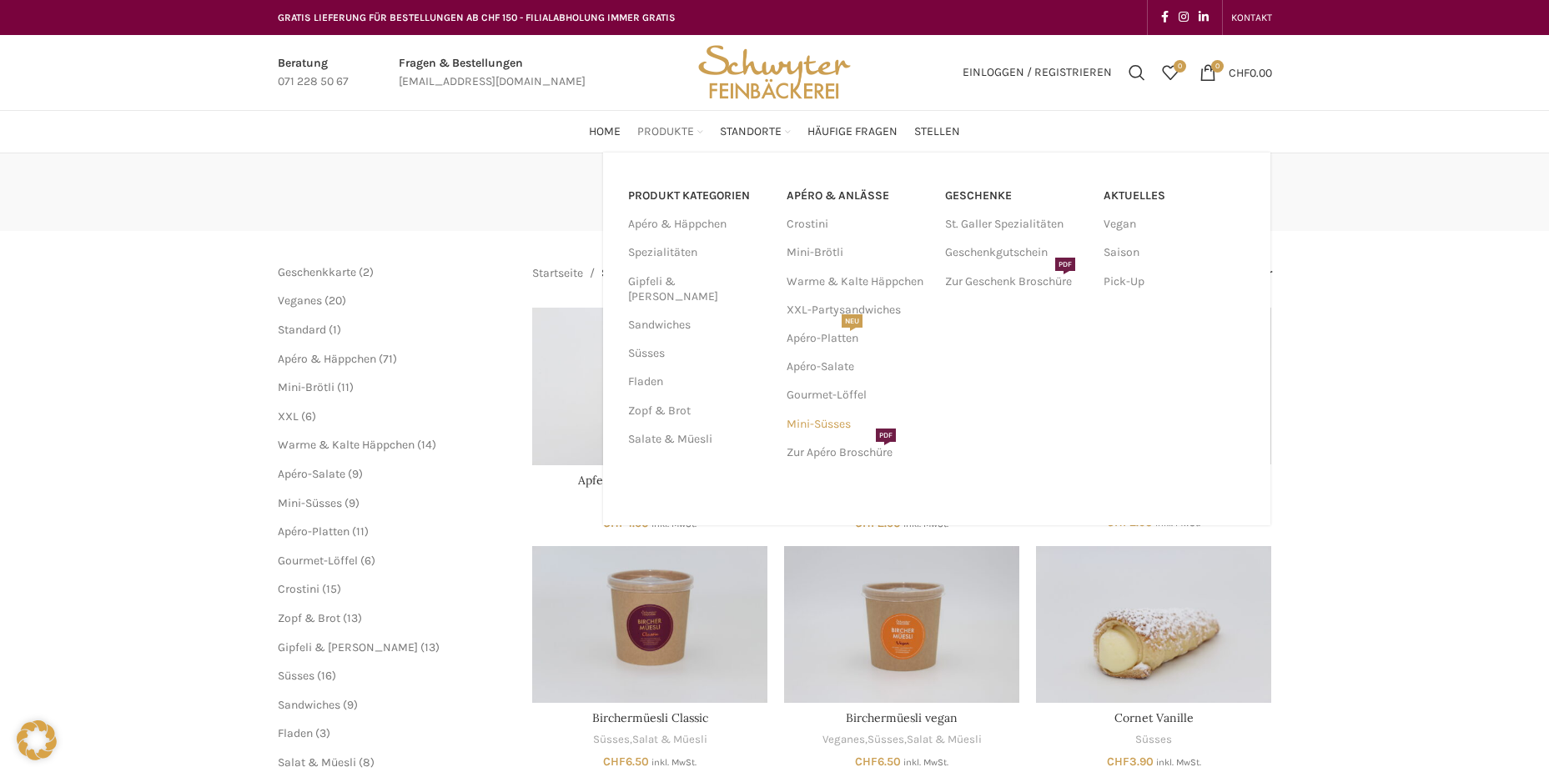
click at [846, 424] on link "Mini-Süsses" at bounding box center [857, 424] width 142 height 28
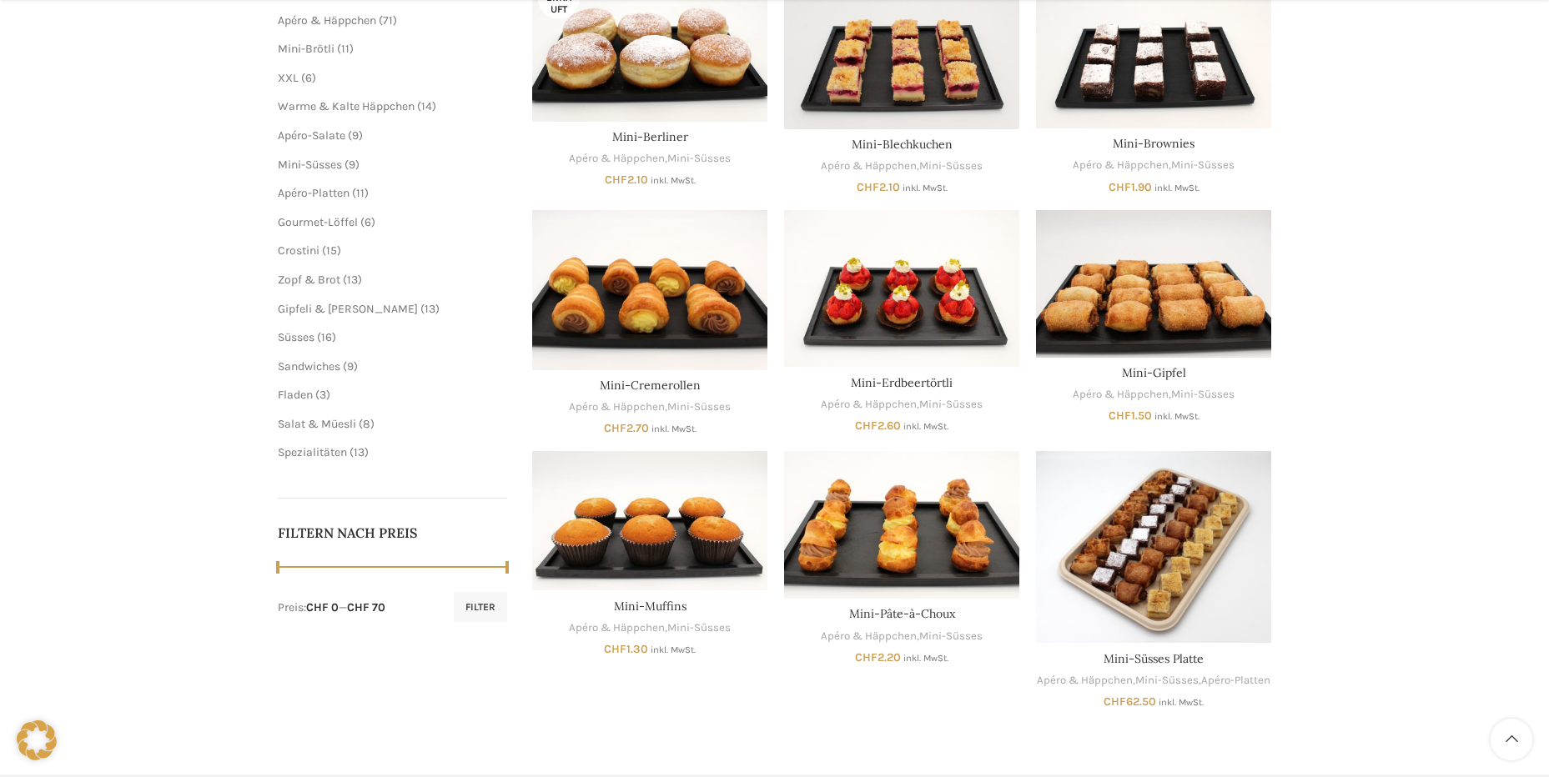
scroll to position [417, 0]
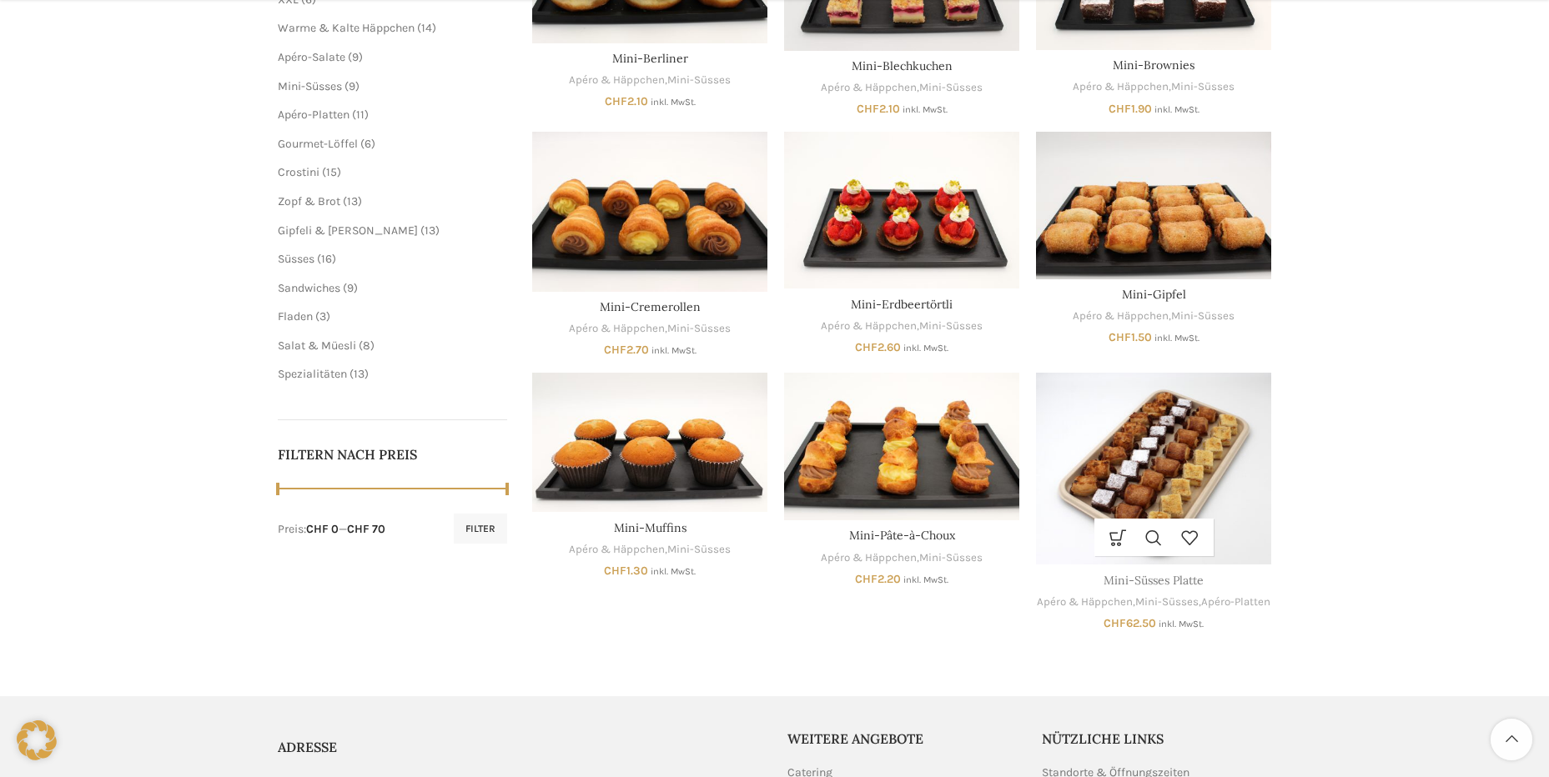
click at [1141, 583] on link "Mini-Süsses Platte" at bounding box center [1153, 580] width 100 height 15
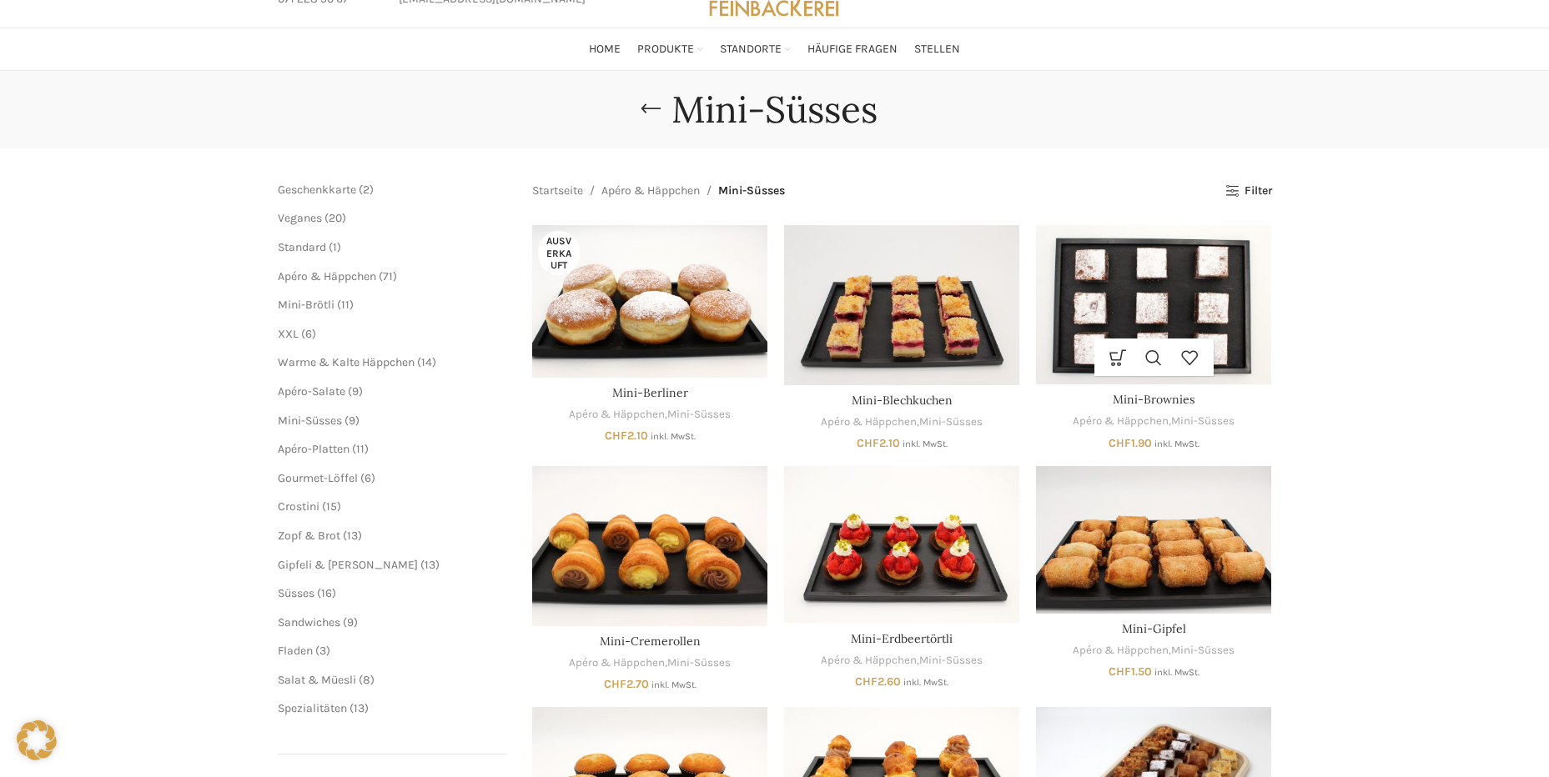
scroll to position [0, 0]
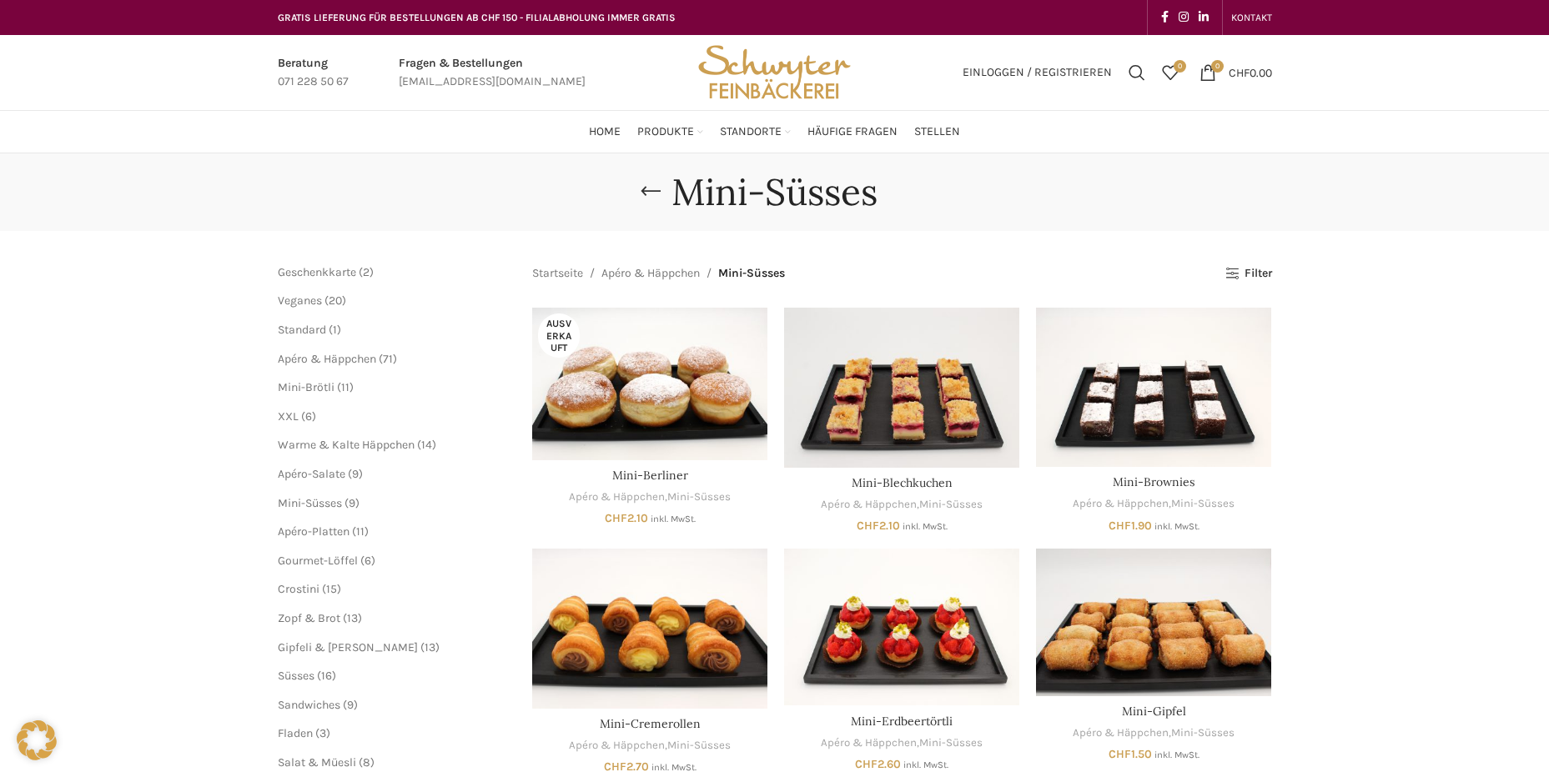
click at [725, 62] on img "Site logo" at bounding box center [773, 72] width 163 height 75
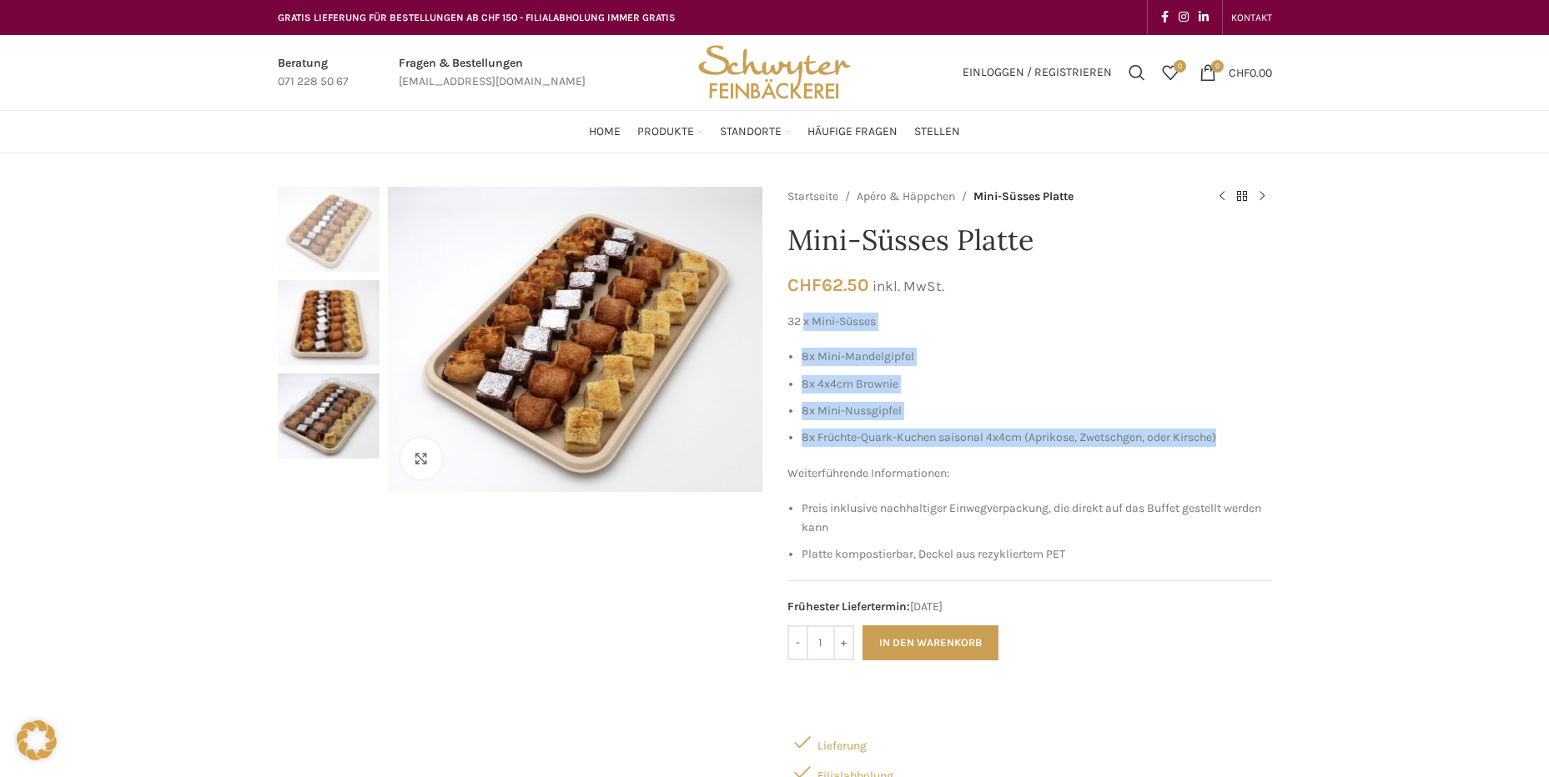
drag, startPoint x: 805, startPoint y: 327, endPoint x: 1259, endPoint y: 440, distance: 468.2
click at [1259, 440] on div "32 x Mini-Süsses 8x Mini-Mandelgipfel 8x 4x4cm Brownie 8x Mini-Nussgipfel 8x Fr…" at bounding box center [1029, 439] width 485 height 252
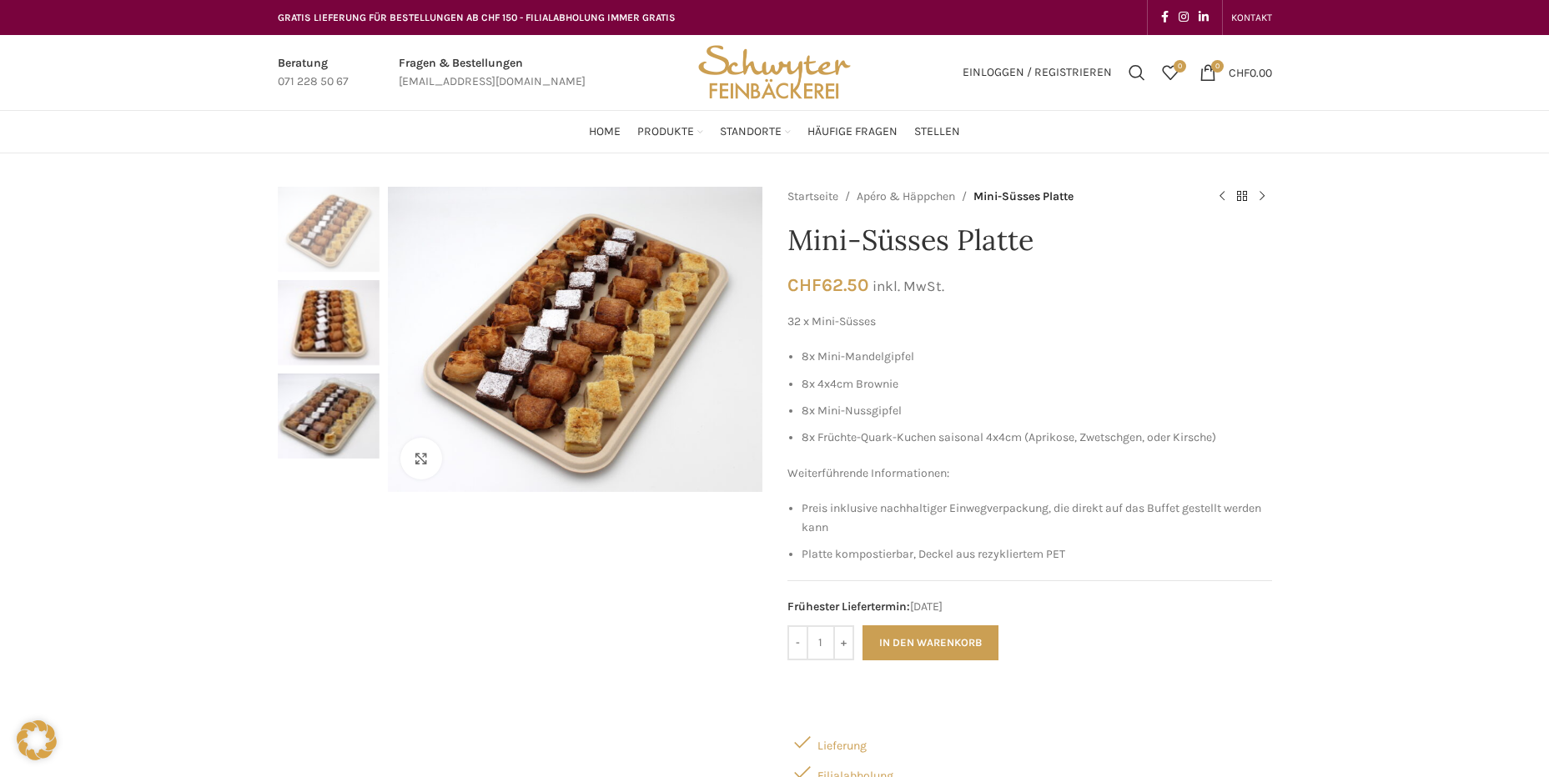
drag, startPoint x: 1259, startPoint y: 440, endPoint x: 1110, endPoint y: 455, distance: 150.1
click at [1110, 455] on div "32 x Mini-Süsses 8x Mini-Mandelgipfel 8x 4x4cm Brownie 8x Mini-Nussgipfel 8x Fr…" at bounding box center [1029, 439] width 485 height 252
drag, startPoint x: 1098, startPoint y: 442, endPoint x: 1226, endPoint y: 442, distance: 128.4
click at [1226, 442] on li "8x Früchte-Quark-Kuchen saisonal 4x4cm (Aprikose, Zwetschgen, oder Kirsche)" at bounding box center [1036, 438] width 470 height 18
drag, startPoint x: 826, startPoint y: 385, endPoint x: 902, endPoint y: 387, distance: 75.1
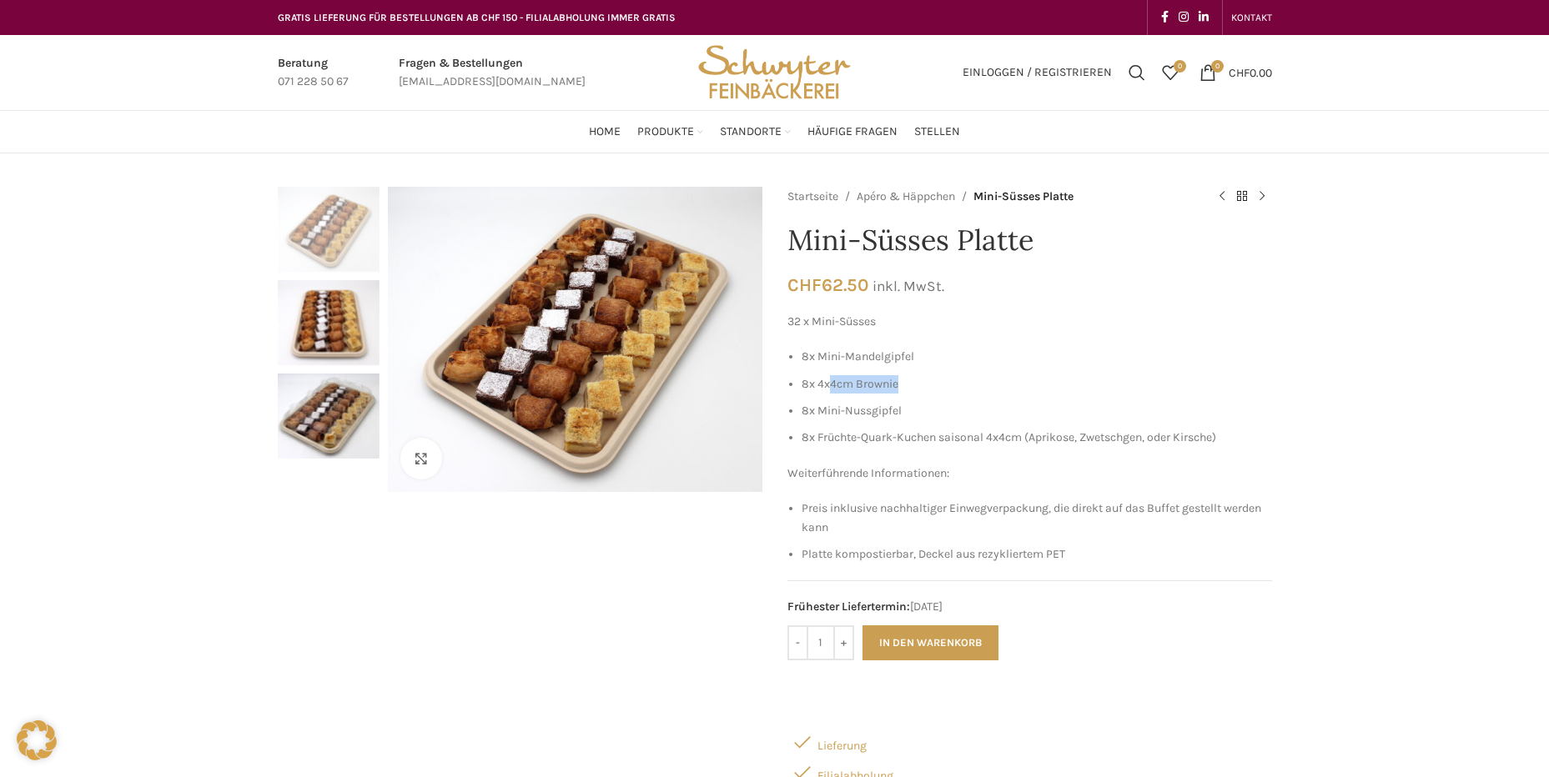
click at [902, 387] on li "8x 4x4cm Brownie" at bounding box center [1036, 384] width 470 height 18
drag, startPoint x: 902, startPoint y: 387, endPoint x: 847, endPoint y: 399, distance: 55.6
click at [852, 396] on ul "8x Mini-Mandelgipfel 8x 4x4cm Brownie 8x Mini-Nussgipfel 8x Früchte-Quark-Kuche…" at bounding box center [1029, 398] width 485 height 100
drag, startPoint x: 817, startPoint y: 385, endPoint x: 942, endPoint y: 389, distance: 125.2
click at [942, 389] on li "8x 4x4cm Brownie" at bounding box center [1036, 384] width 470 height 18
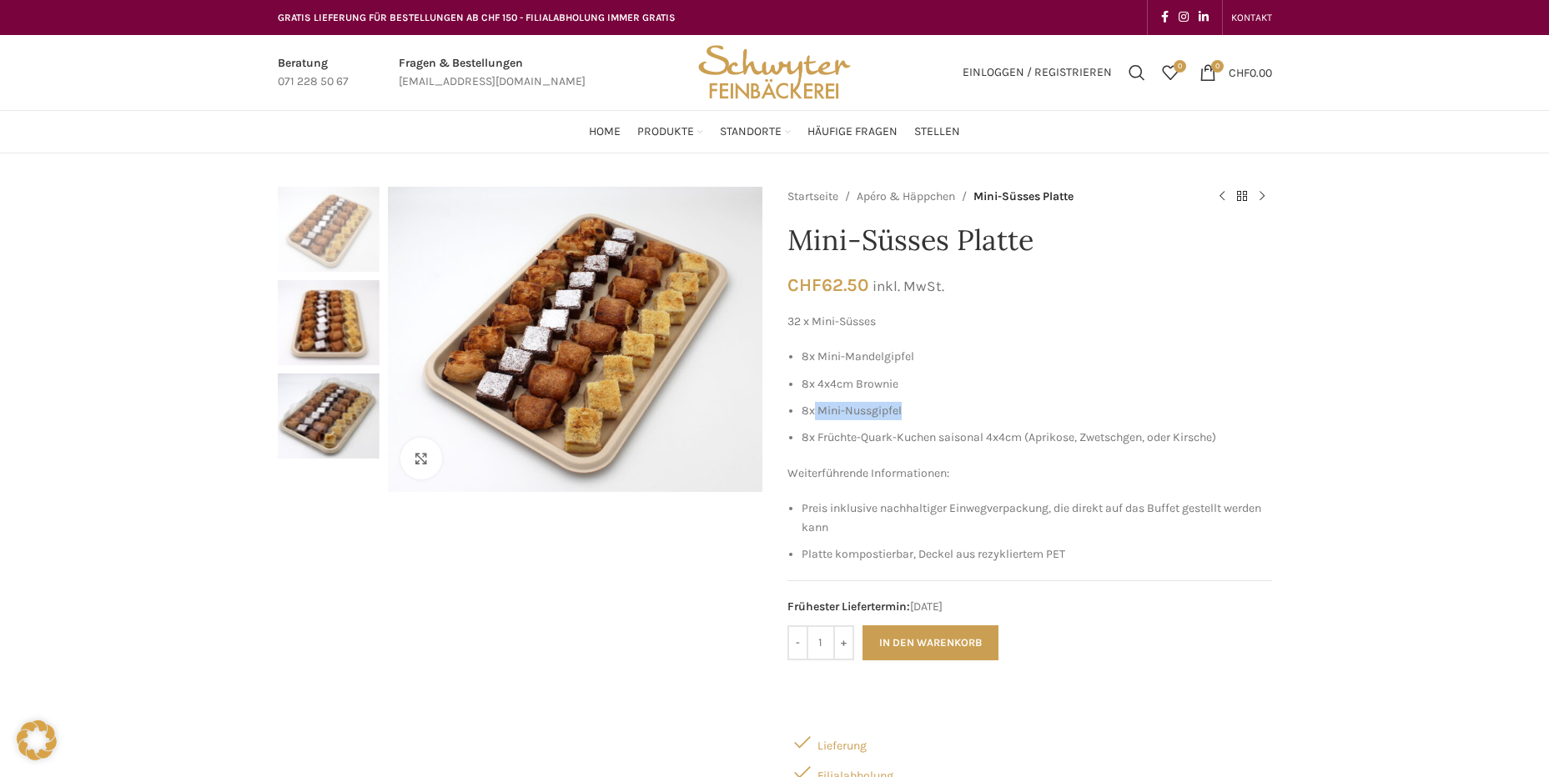
drag, startPoint x: 814, startPoint y: 412, endPoint x: 910, endPoint y: 410, distance: 95.9
click at [910, 410] on li "8x Mini-Nussgipfel" at bounding box center [1036, 411] width 470 height 18
drag, startPoint x: 910, startPoint y: 410, endPoint x: 821, endPoint y: 440, distance: 93.9
click at [821, 440] on li "8x Früchte-Quark-Kuchen saisonal 4x4cm (Aprikose, Zwetschgen, oder Kirsche)" at bounding box center [1036, 438] width 470 height 18
drag, startPoint x: 828, startPoint y: 438, endPoint x: 1233, endPoint y: 435, distance: 404.5
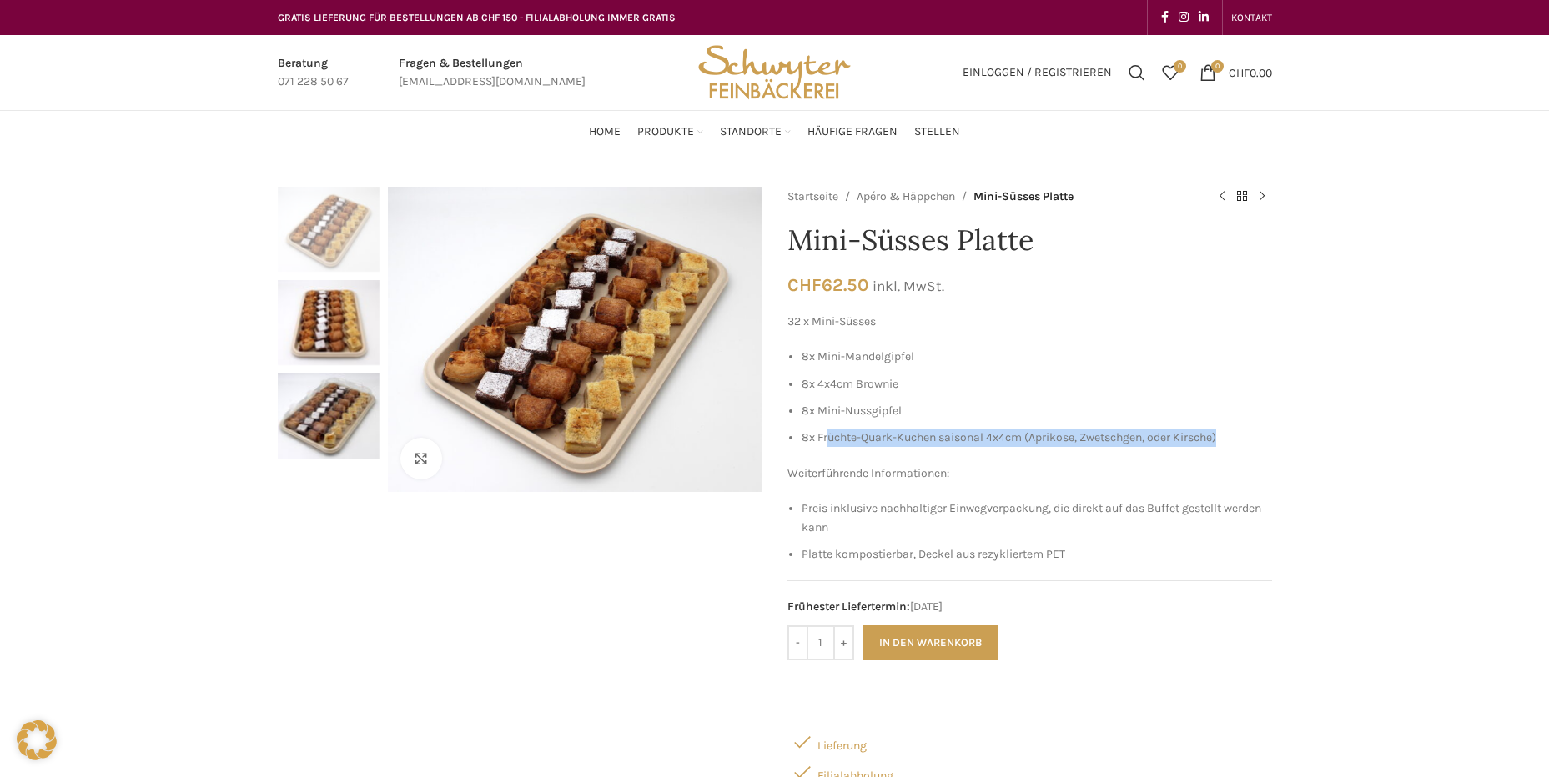
click at [1233, 435] on li "8x Früchte-Quark-Kuchen saisonal 4x4cm (Aprikose, Zwetschgen, oder Kirsche)" at bounding box center [1036, 438] width 470 height 18
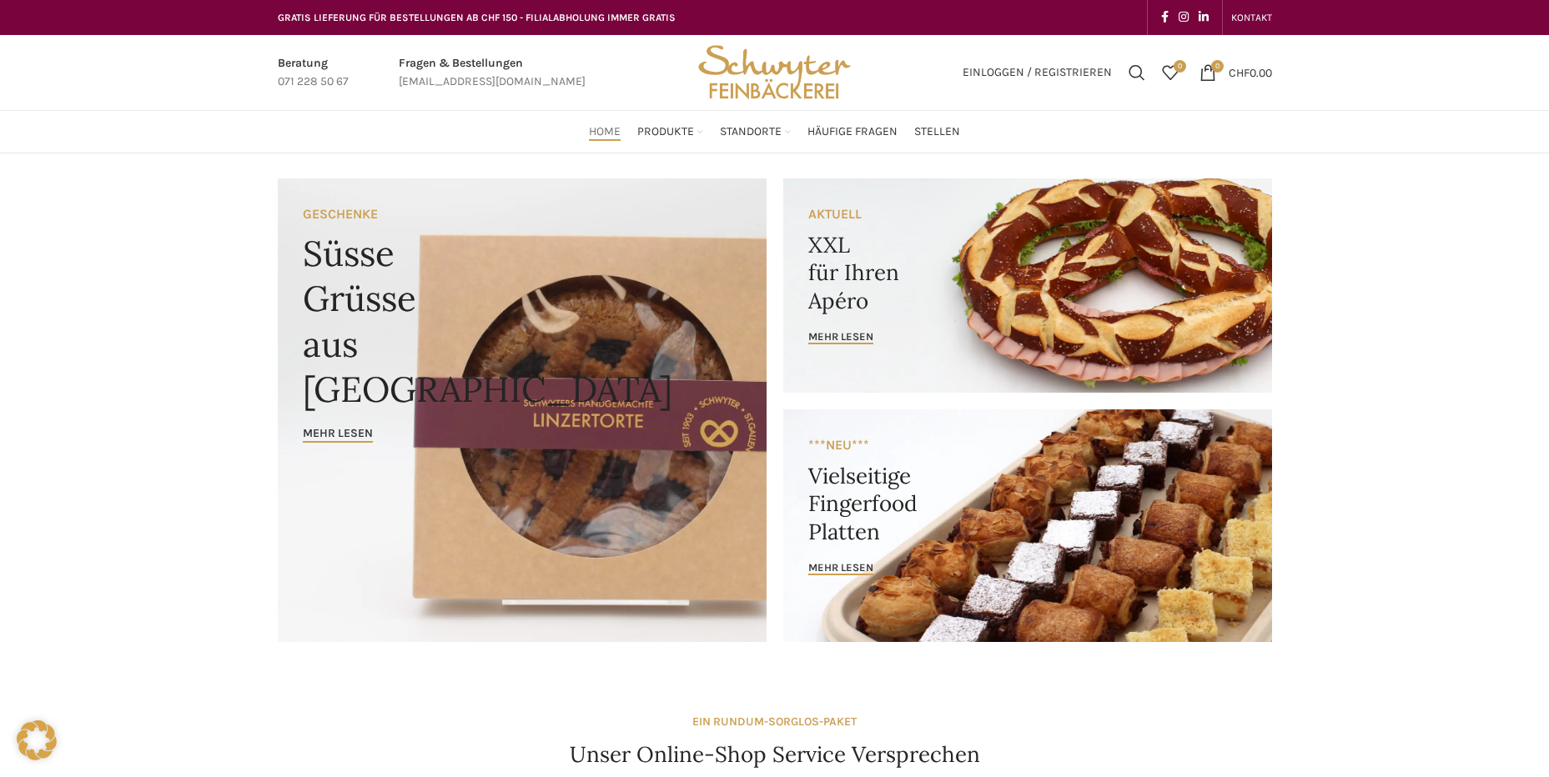
click at [1062, 276] on link "Banner link" at bounding box center [1027, 285] width 489 height 214
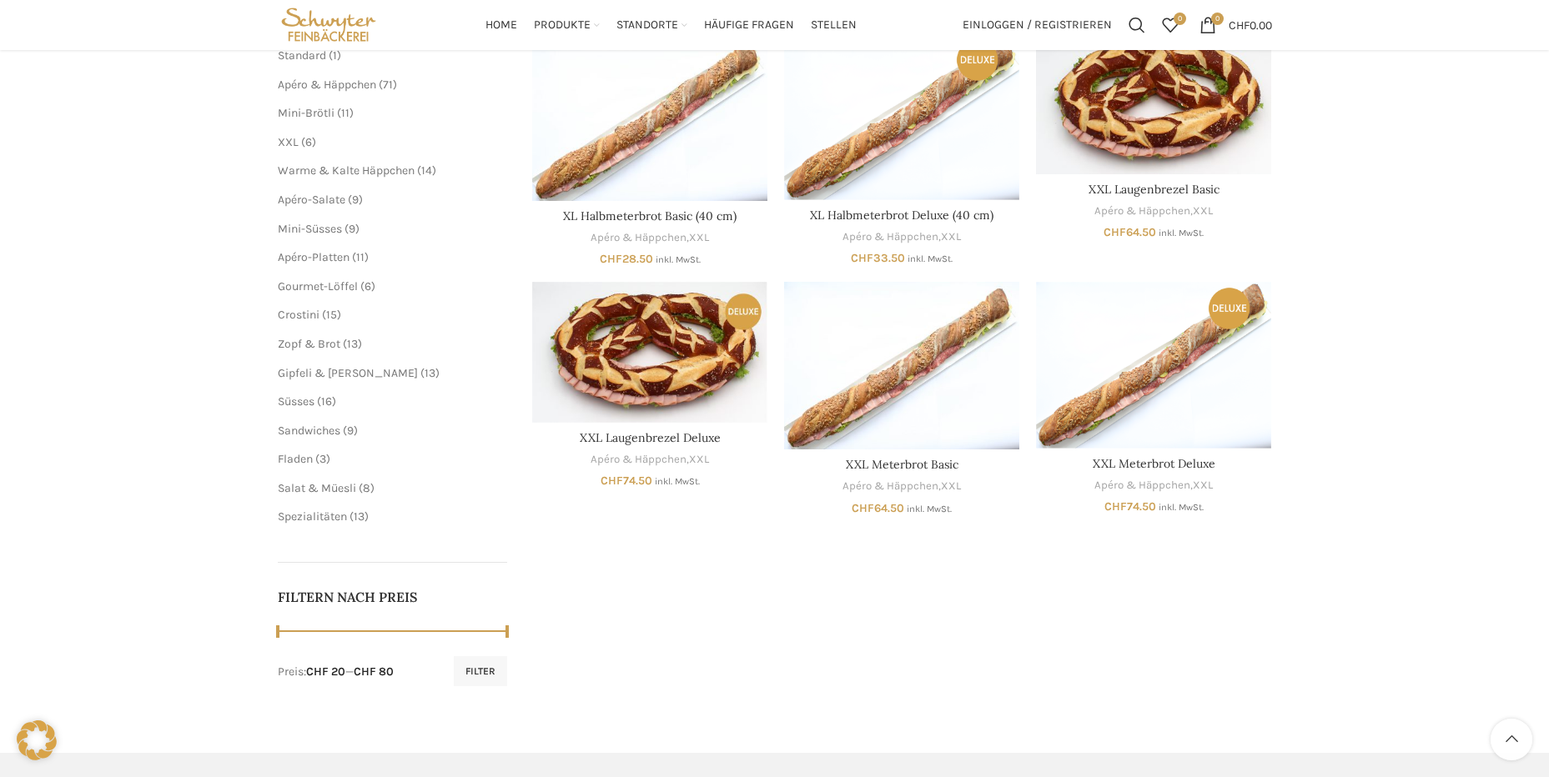
scroll to position [250, 0]
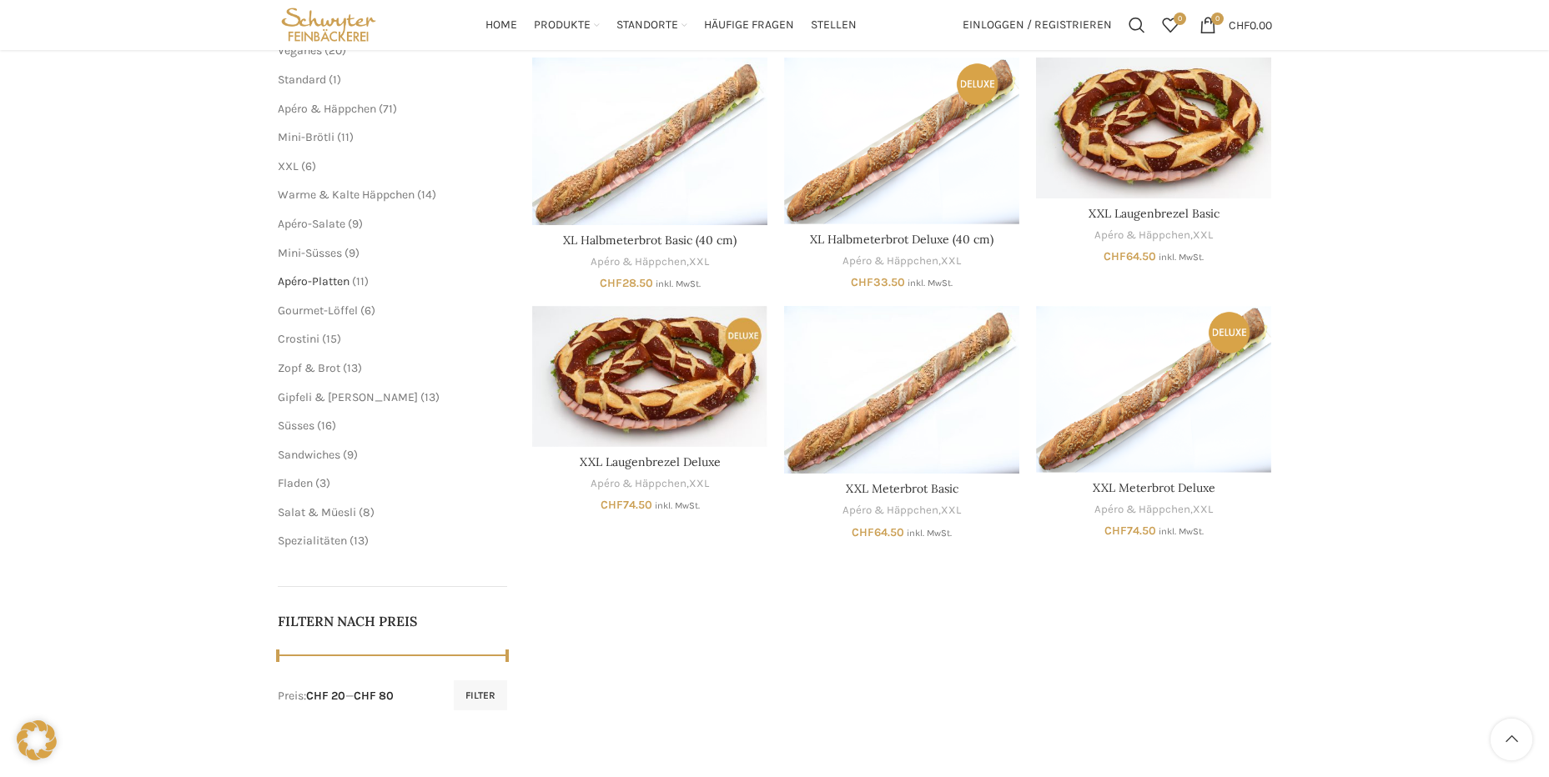
click at [319, 279] on span "Apéro-Platten" at bounding box center [314, 281] width 72 height 14
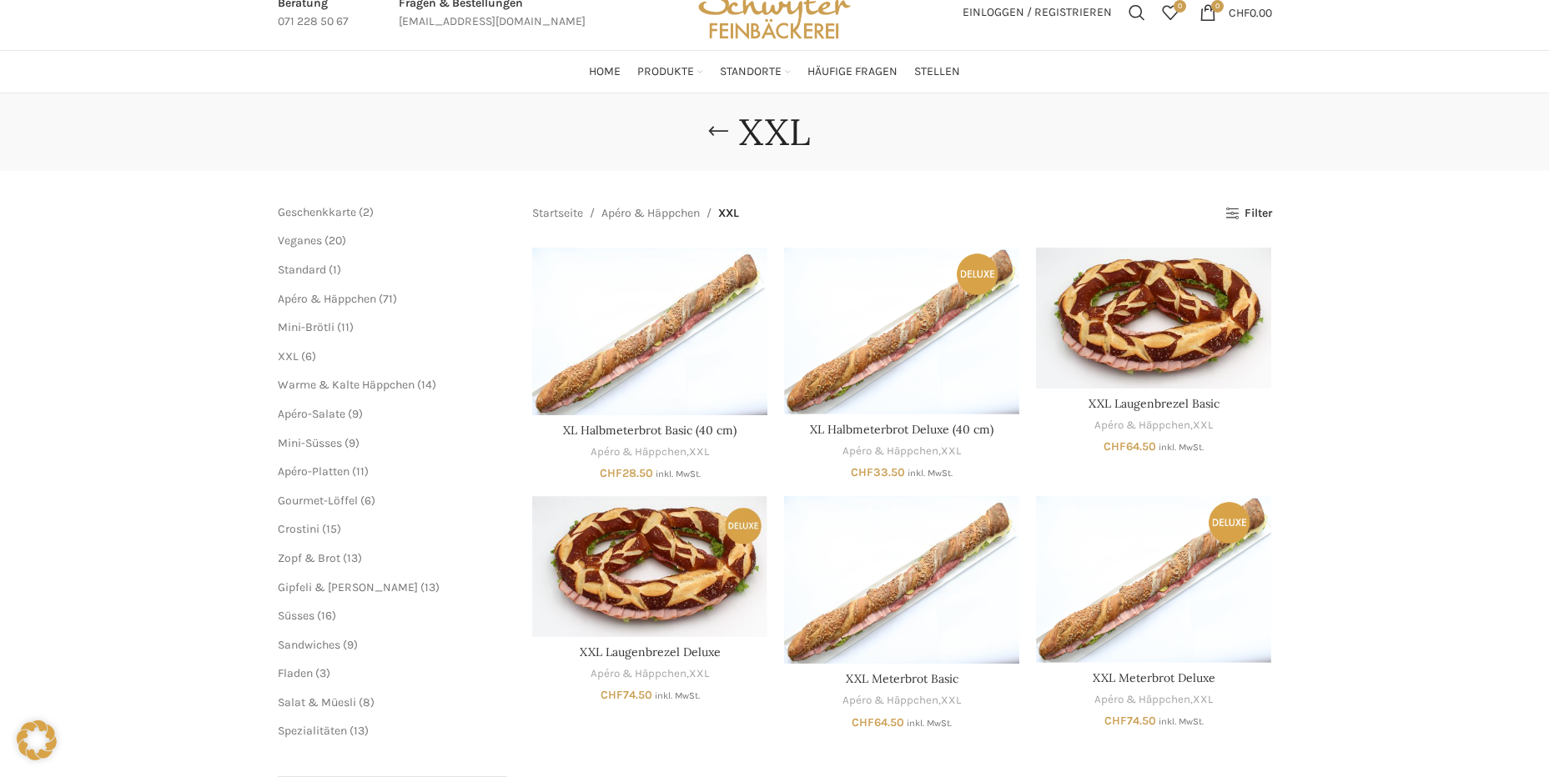
scroll to position [0, 0]
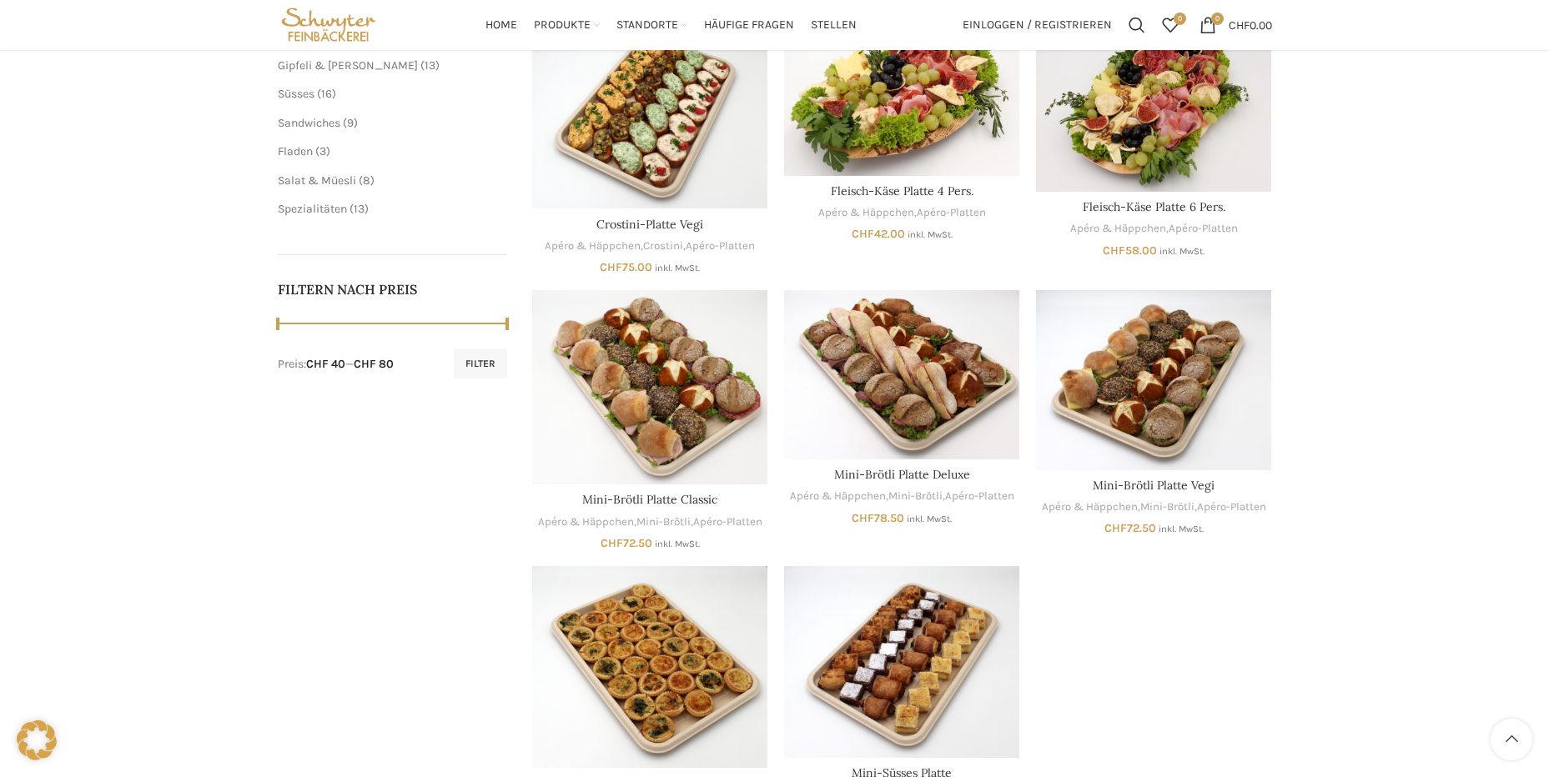
scroll to position [417, 0]
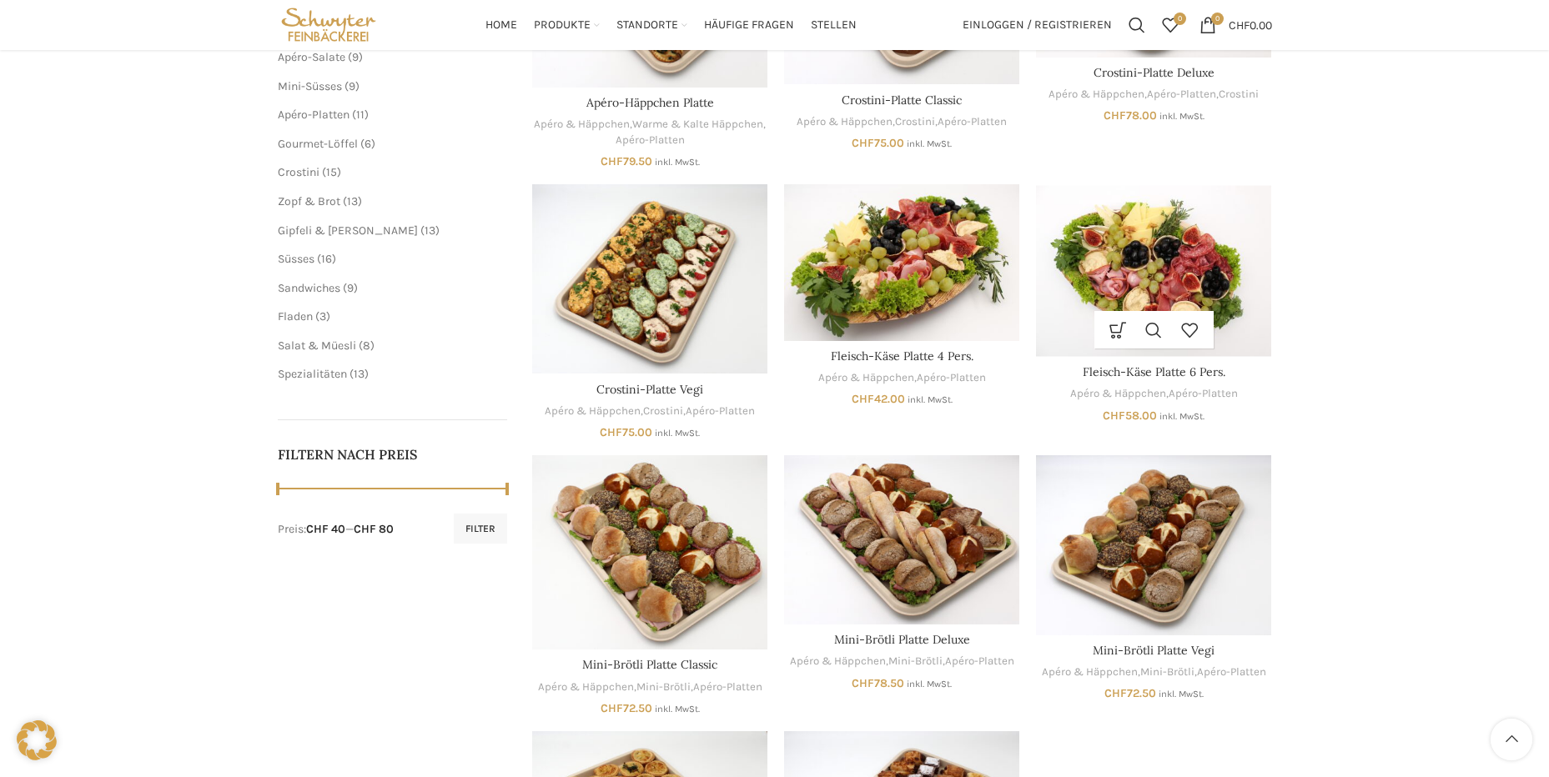
click at [1153, 260] on img "Fleisch-Käse Platte 6 Pers." at bounding box center [1153, 270] width 235 height 173
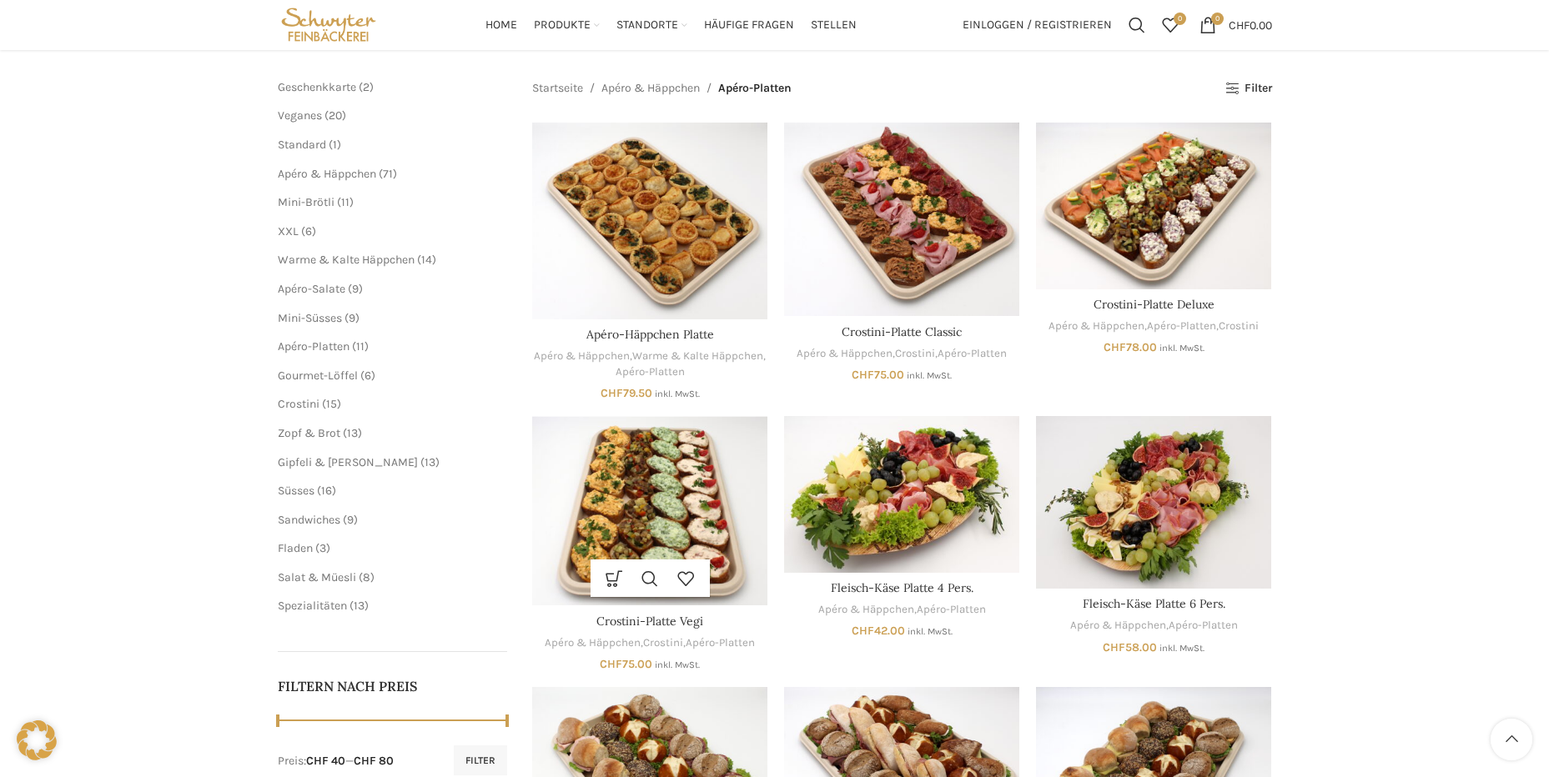
scroll to position [83, 0]
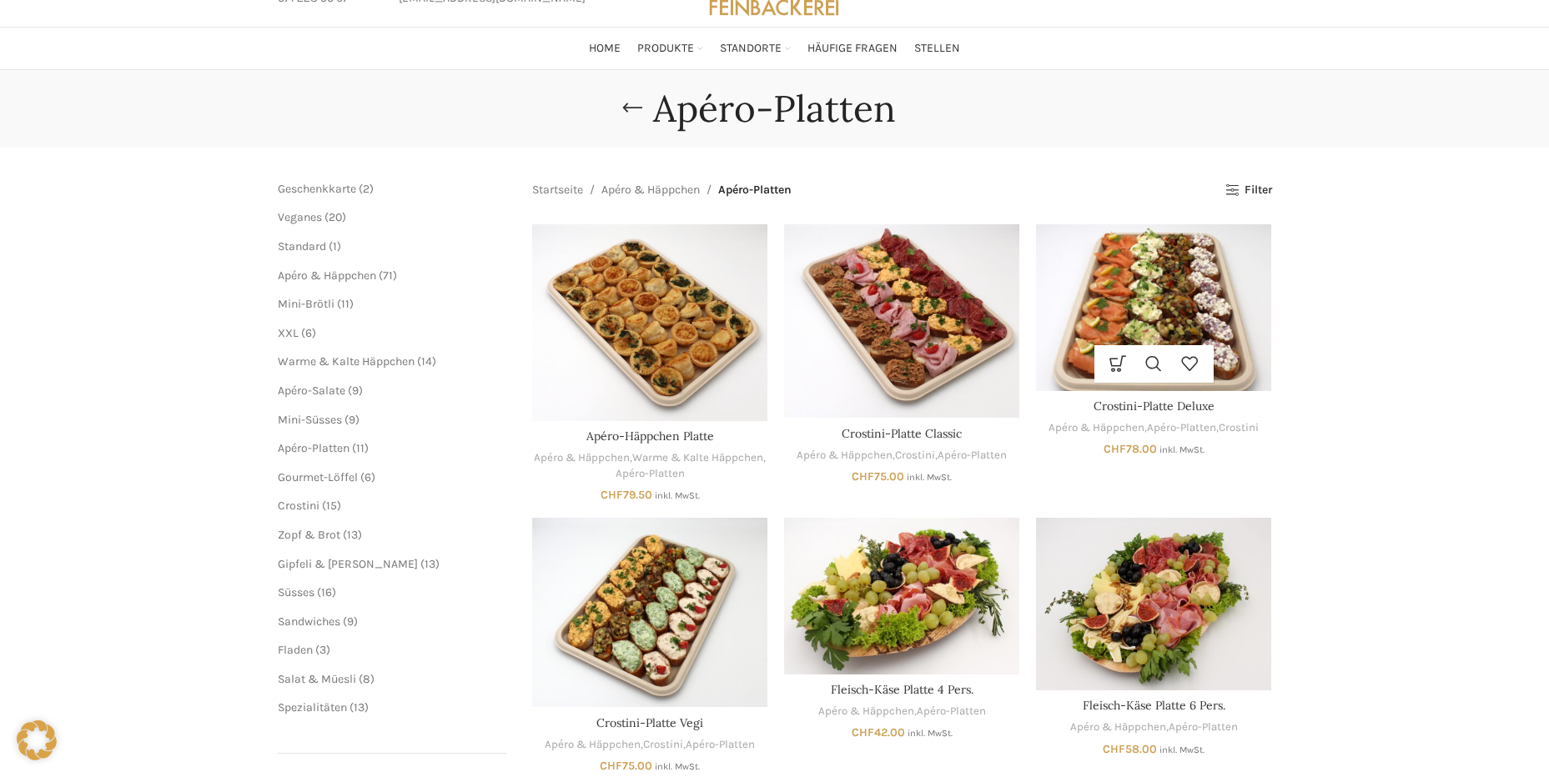
click at [1214, 297] on img "Crostini-Platte Deluxe" at bounding box center [1153, 307] width 235 height 166
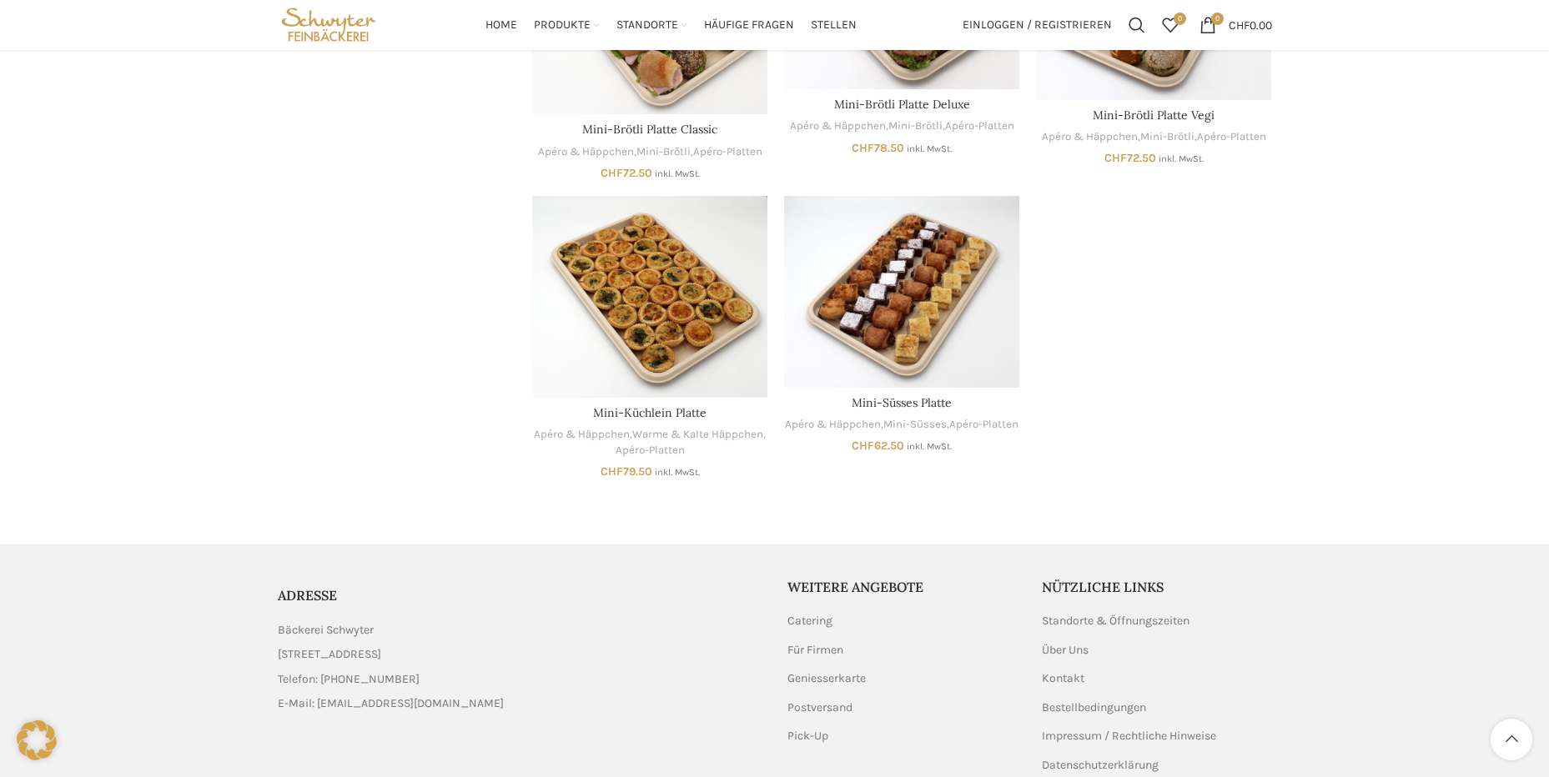
scroll to position [952, 0]
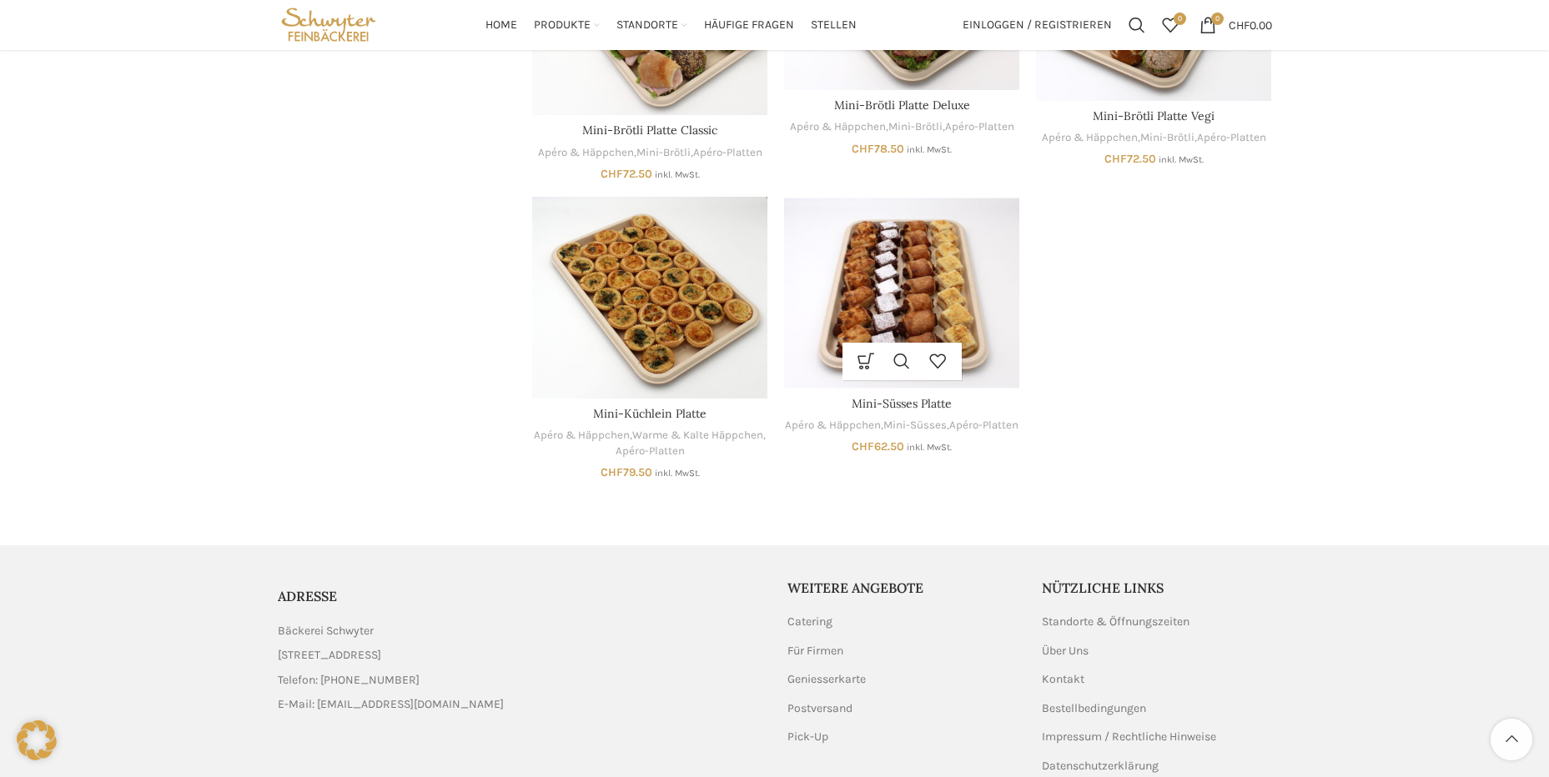
click at [991, 290] on img "Mini-Süsses Platte" at bounding box center [901, 293] width 235 height 192
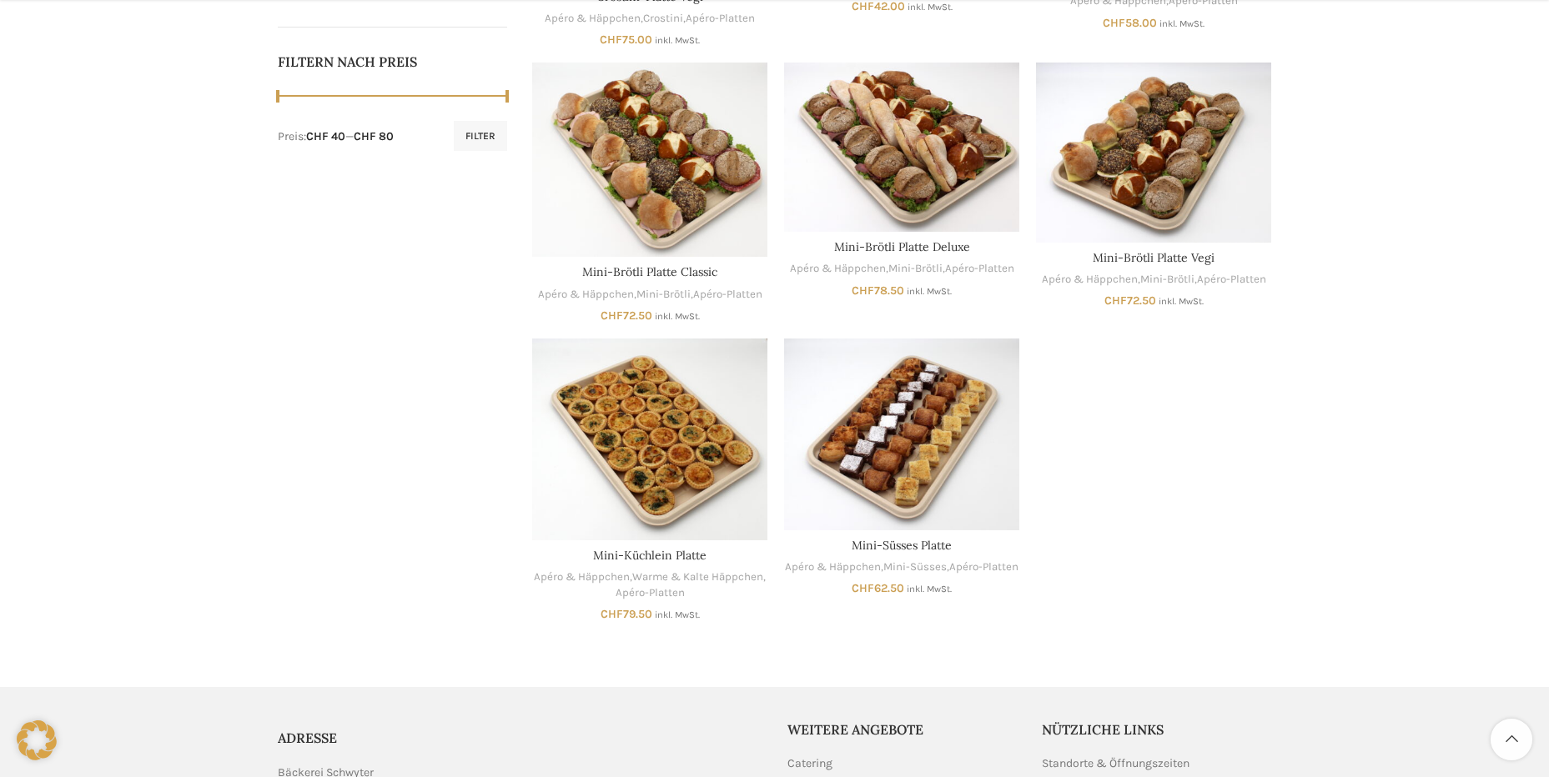
scroll to position [834, 0]
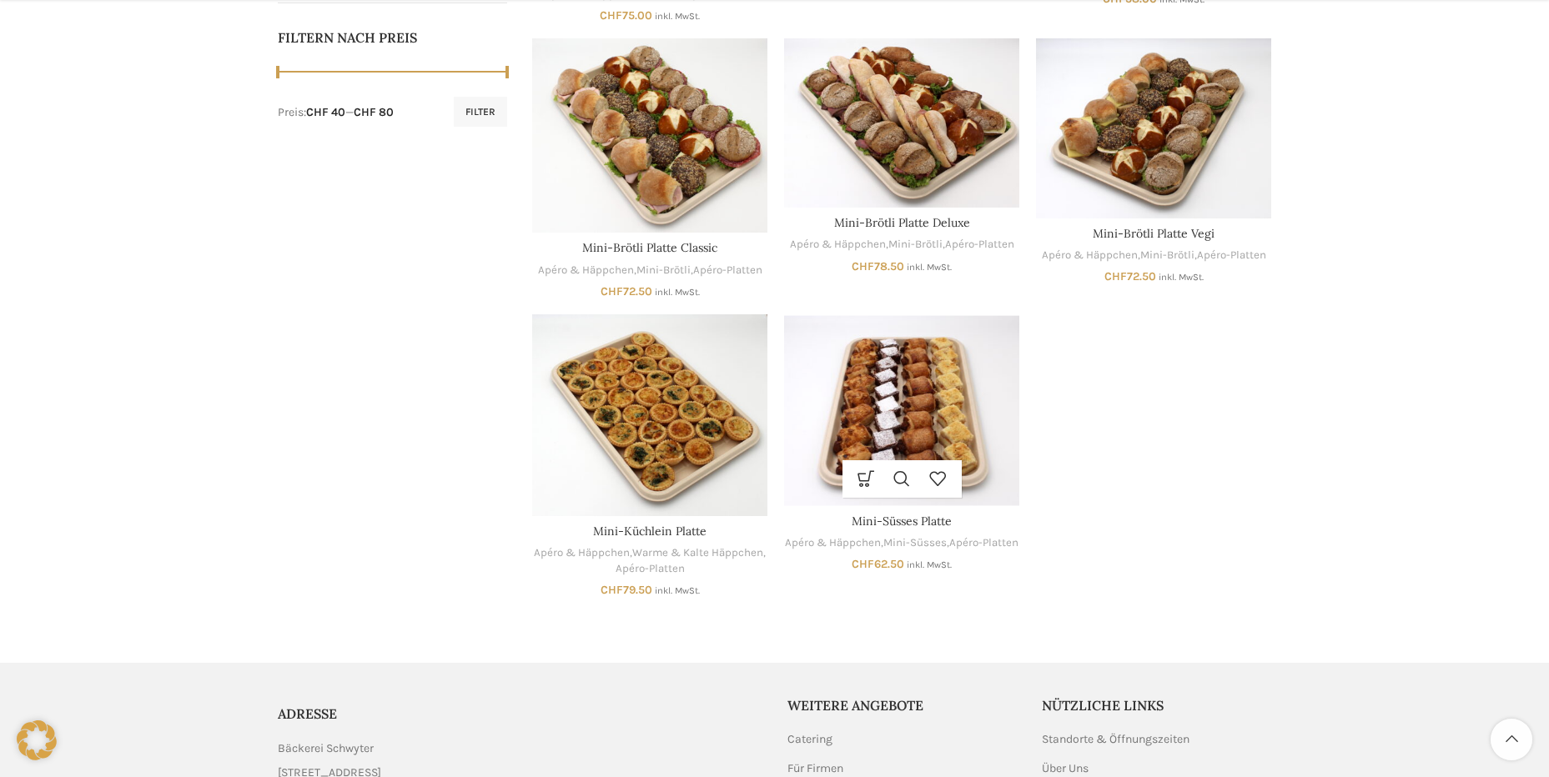
click at [971, 404] on img "Mini-Süsses Platte" at bounding box center [901, 410] width 235 height 192
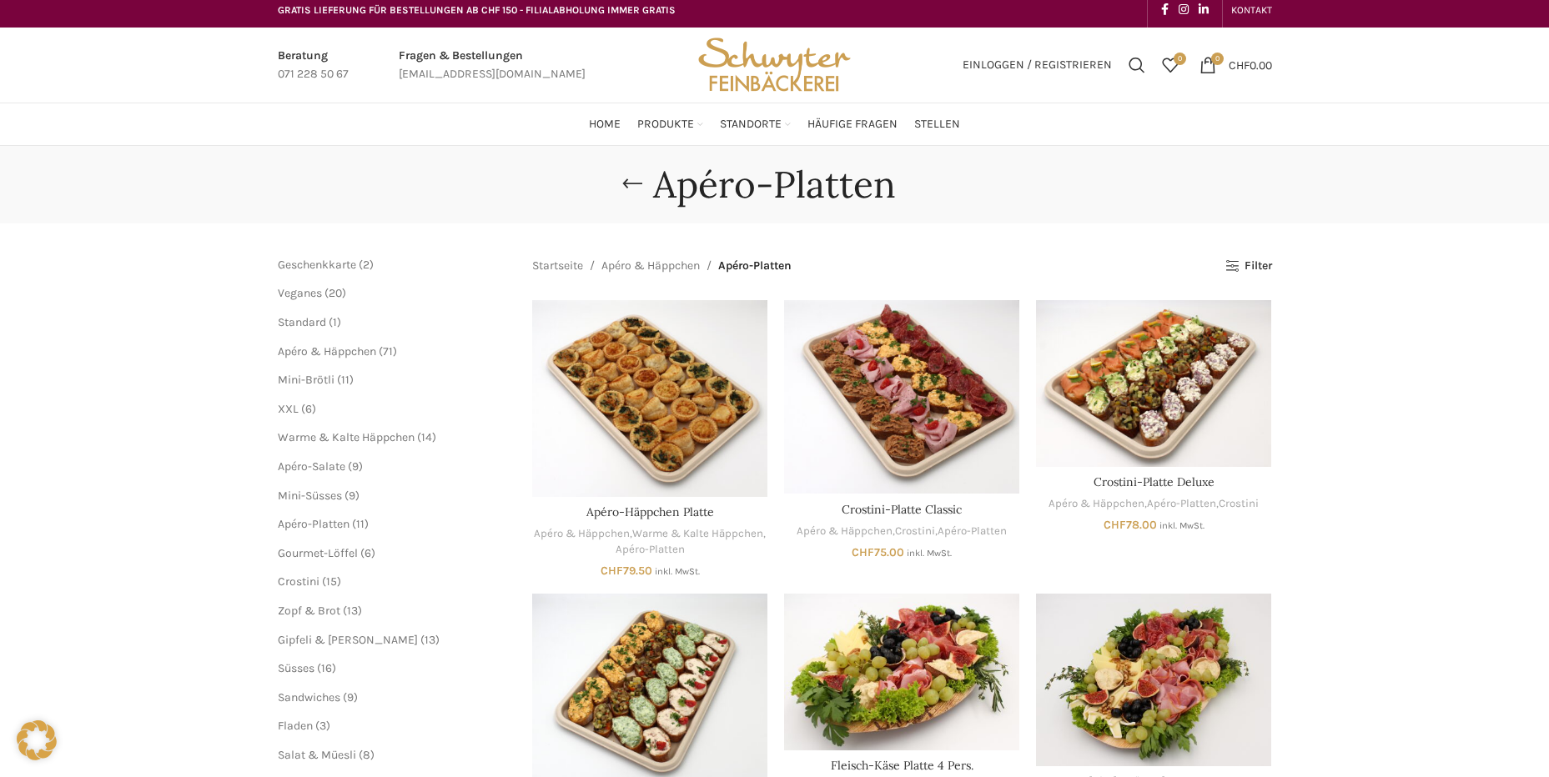
scroll to position [0, 0]
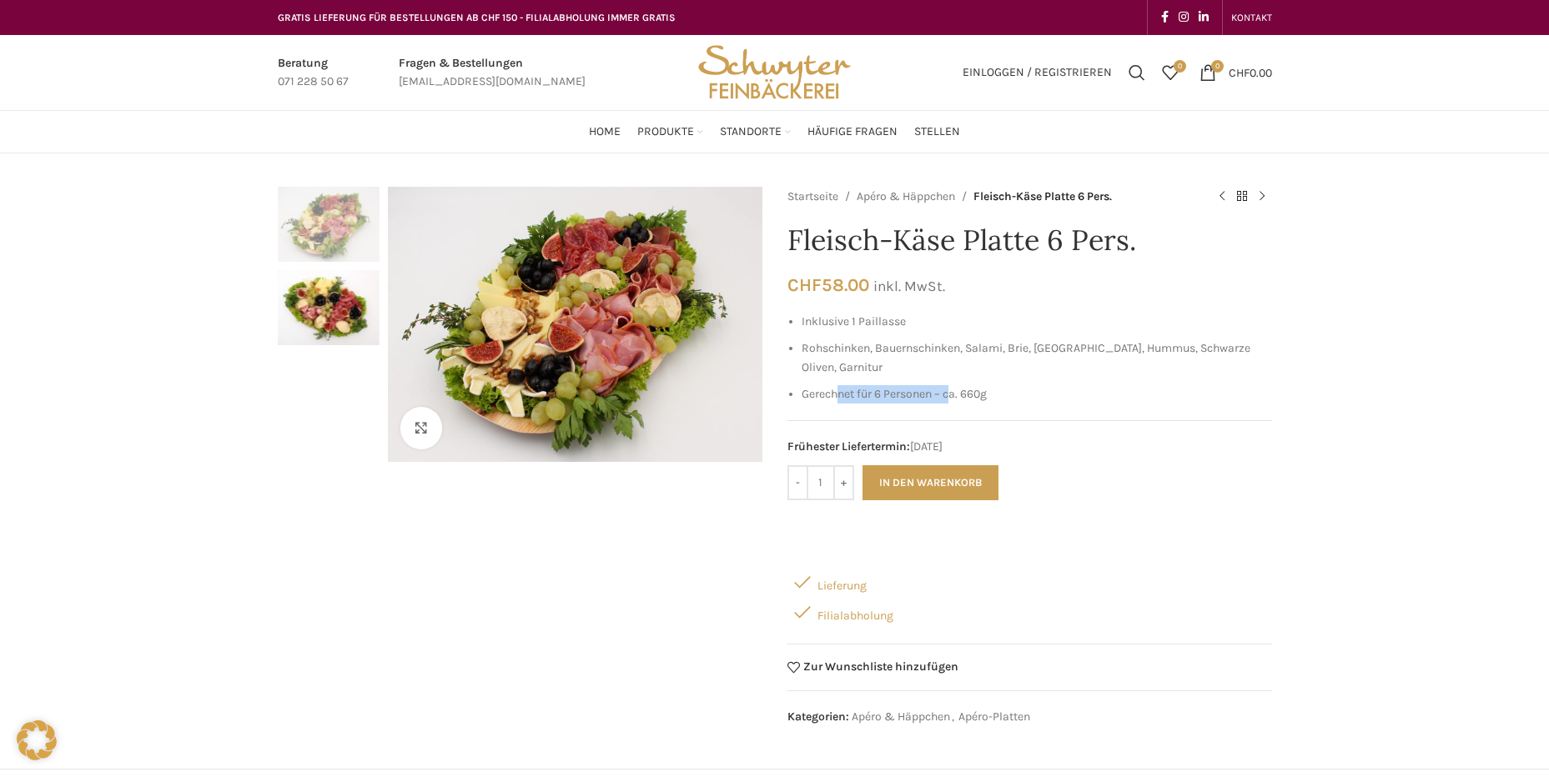
drag, startPoint x: 836, startPoint y: 397, endPoint x: 952, endPoint y: 404, distance: 116.1
click at [952, 404] on li "Gerechnet für 6 Personen – ca. 660g" at bounding box center [1036, 394] width 470 height 18
drag, startPoint x: 952, startPoint y: 404, endPoint x: 847, endPoint y: 334, distance: 125.6
click at [847, 334] on ul "Inklusive 1 Paillasse Rohschinken, Bauernschinken, Salami, Brie, Appenzellerkäs…" at bounding box center [1029, 359] width 485 height 92
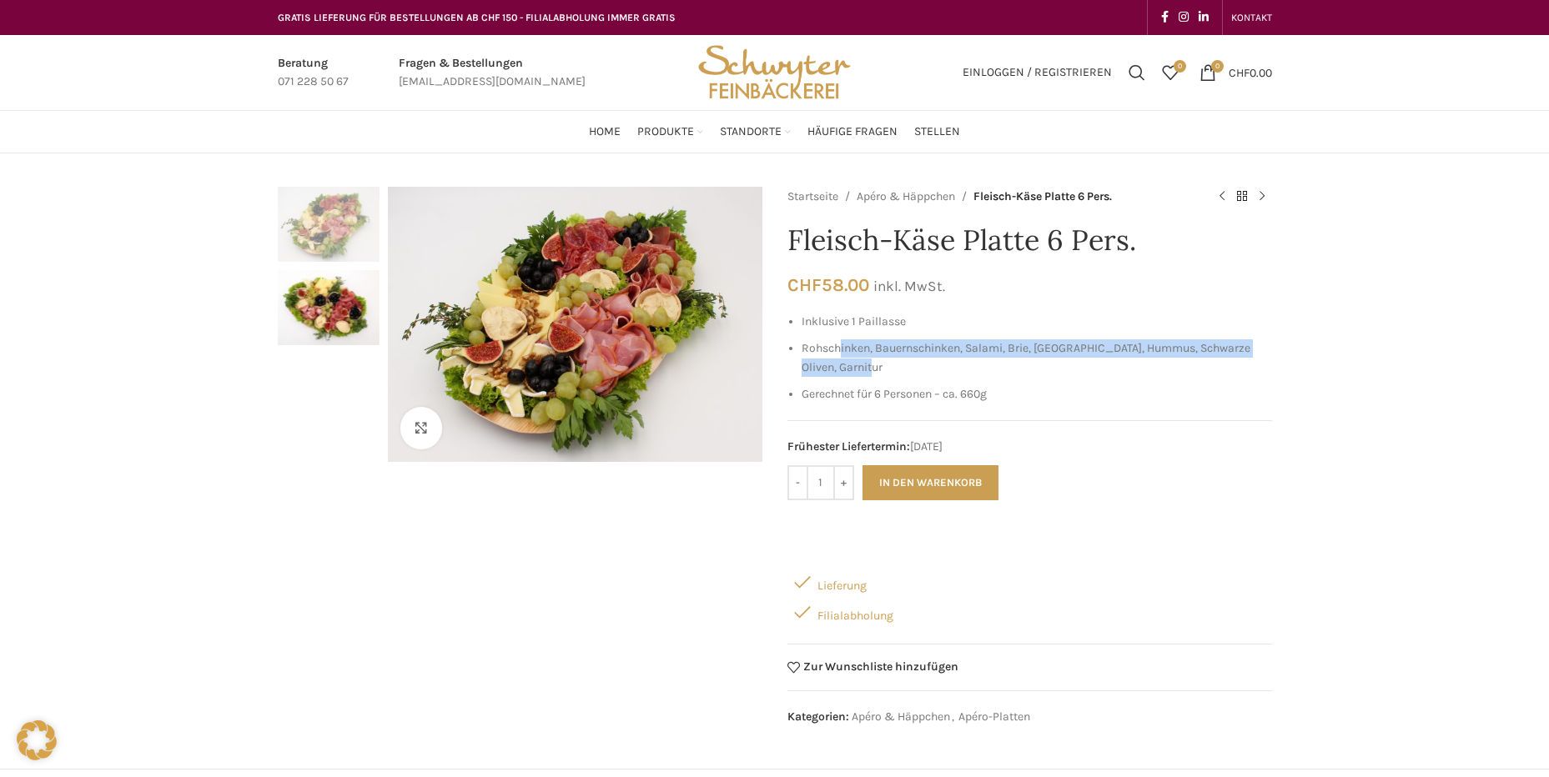
drag, startPoint x: 837, startPoint y: 339, endPoint x: 882, endPoint y: 368, distance: 53.2
click at [882, 368] on li "Rohschinken, Bauernschinken, Salami, Brie, Appenzellerkäse, Hummus, Schwarze Ol…" at bounding box center [1036, 358] width 470 height 38
click at [341, 312] on img "2 / 2" at bounding box center [329, 307] width 102 height 75
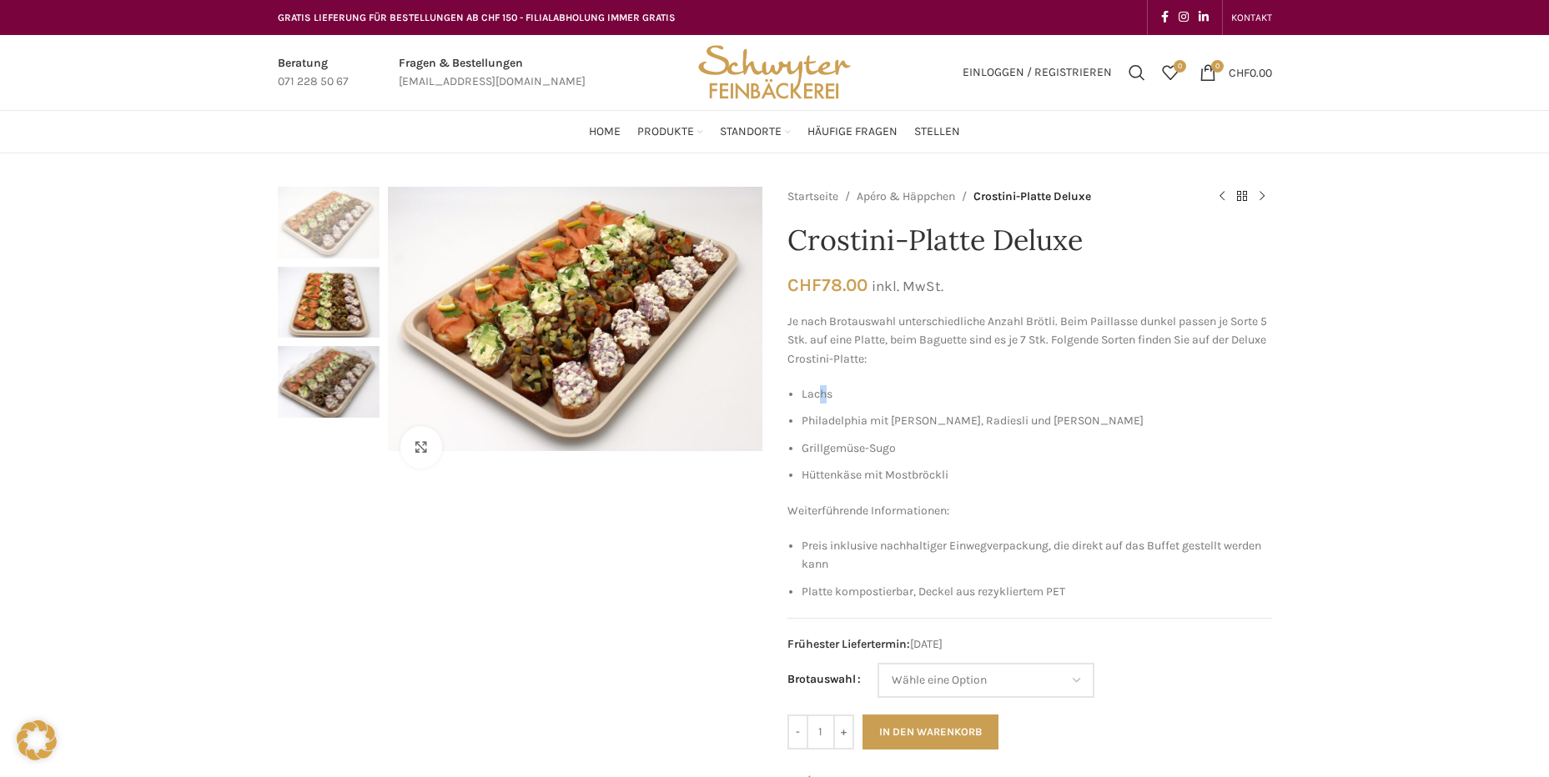
drag, startPoint x: 819, startPoint y: 397, endPoint x: 829, endPoint y: 394, distance: 10.3
click at [829, 394] on li "Lachs" at bounding box center [1036, 394] width 470 height 18
drag, startPoint x: 829, startPoint y: 394, endPoint x: 1034, endPoint y: 417, distance: 206.4
click at [1034, 417] on li "Philadelphia mit Gurke, Radiesli und Kresse" at bounding box center [1036, 421] width 470 height 18
drag, startPoint x: 820, startPoint y: 446, endPoint x: 893, endPoint y: 445, distance: 73.4
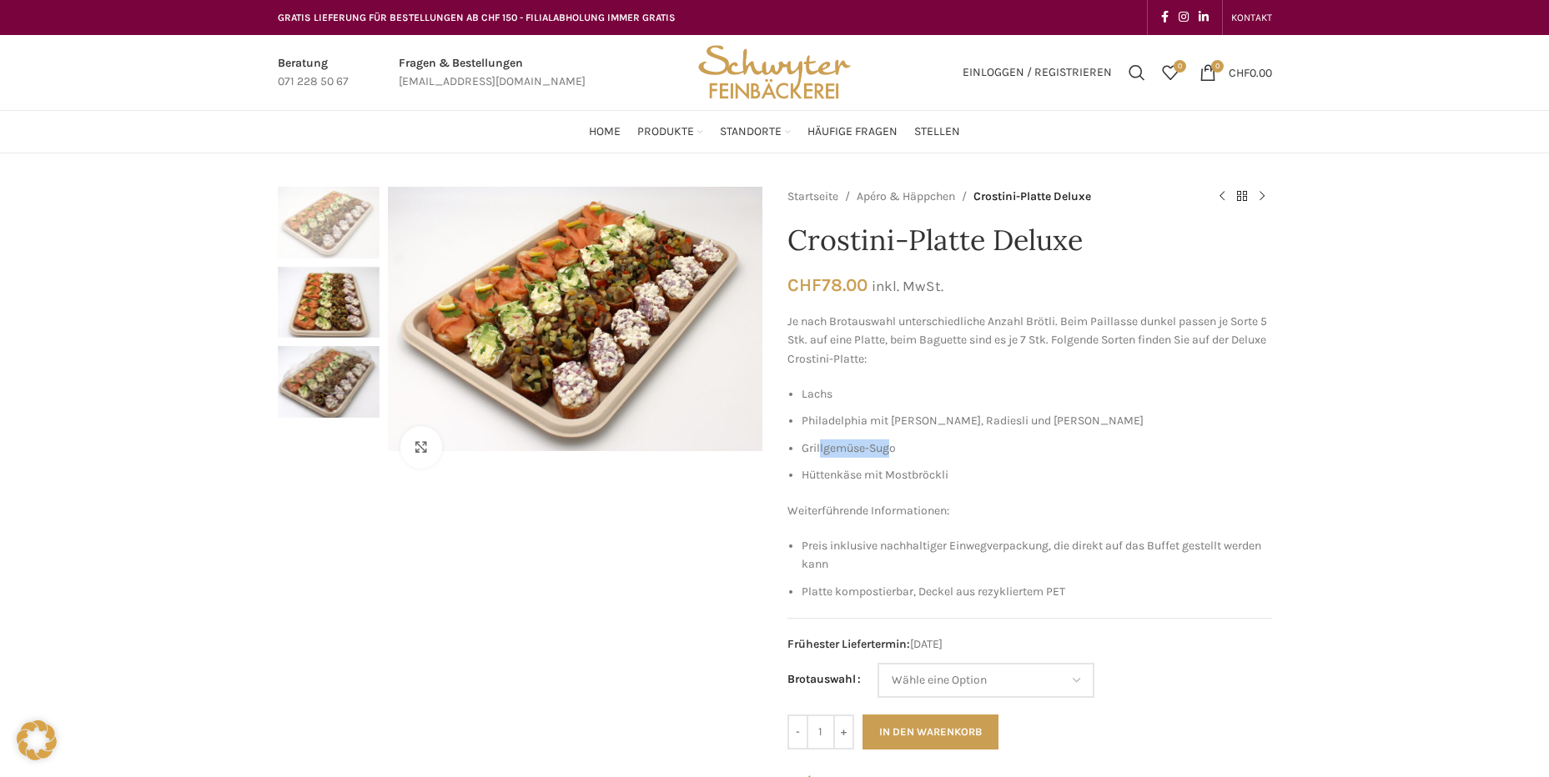
click at [893, 445] on li "Grillgemüse-Sugo" at bounding box center [1036, 449] width 470 height 18
drag, startPoint x: 893, startPoint y: 445, endPoint x: 807, endPoint y: 477, distance: 91.6
click at [807, 477] on li "Hüttenkäse mit Mostbröckli" at bounding box center [1036, 475] width 470 height 18
drag, startPoint x: 811, startPoint y: 475, endPoint x: 952, endPoint y: 471, distance: 141.8
click at [952, 471] on li "Hüttenkäse mit Mostbröckli" at bounding box center [1036, 475] width 470 height 18
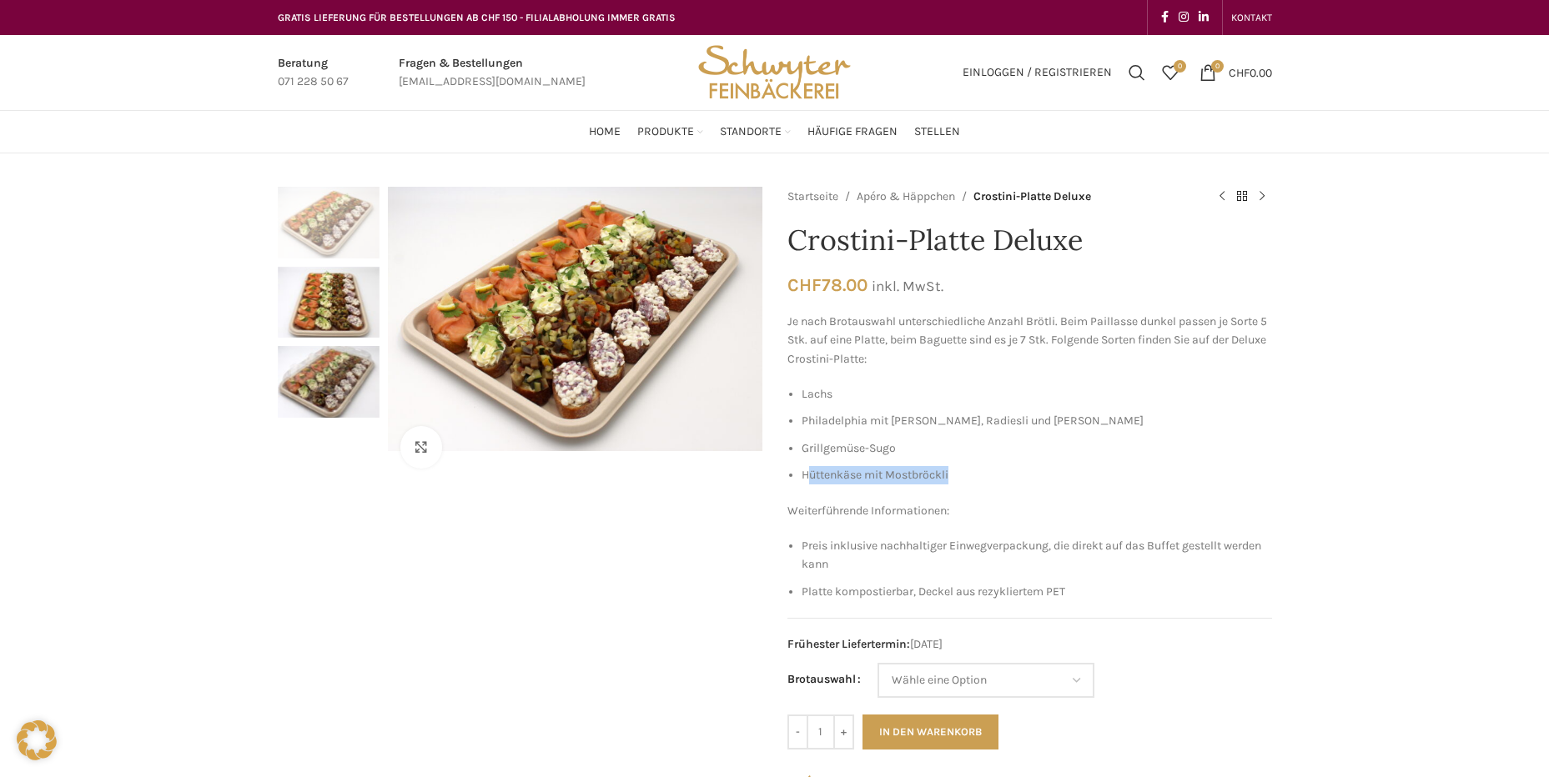
click at [952, 472] on li "Hüttenkäse mit Mostbröckli" at bounding box center [1036, 475] width 470 height 18
drag, startPoint x: 953, startPoint y: 475, endPoint x: 846, endPoint y: 474, distance: 107.6
click at [846, 474] on li "Hüttenkäse mit Mostbröckli" at bounding box center [1036, 475] width 470 height 18
click at [335, 302] on img "2 / 3" at bounding box center [329, 303] width 102 height 72
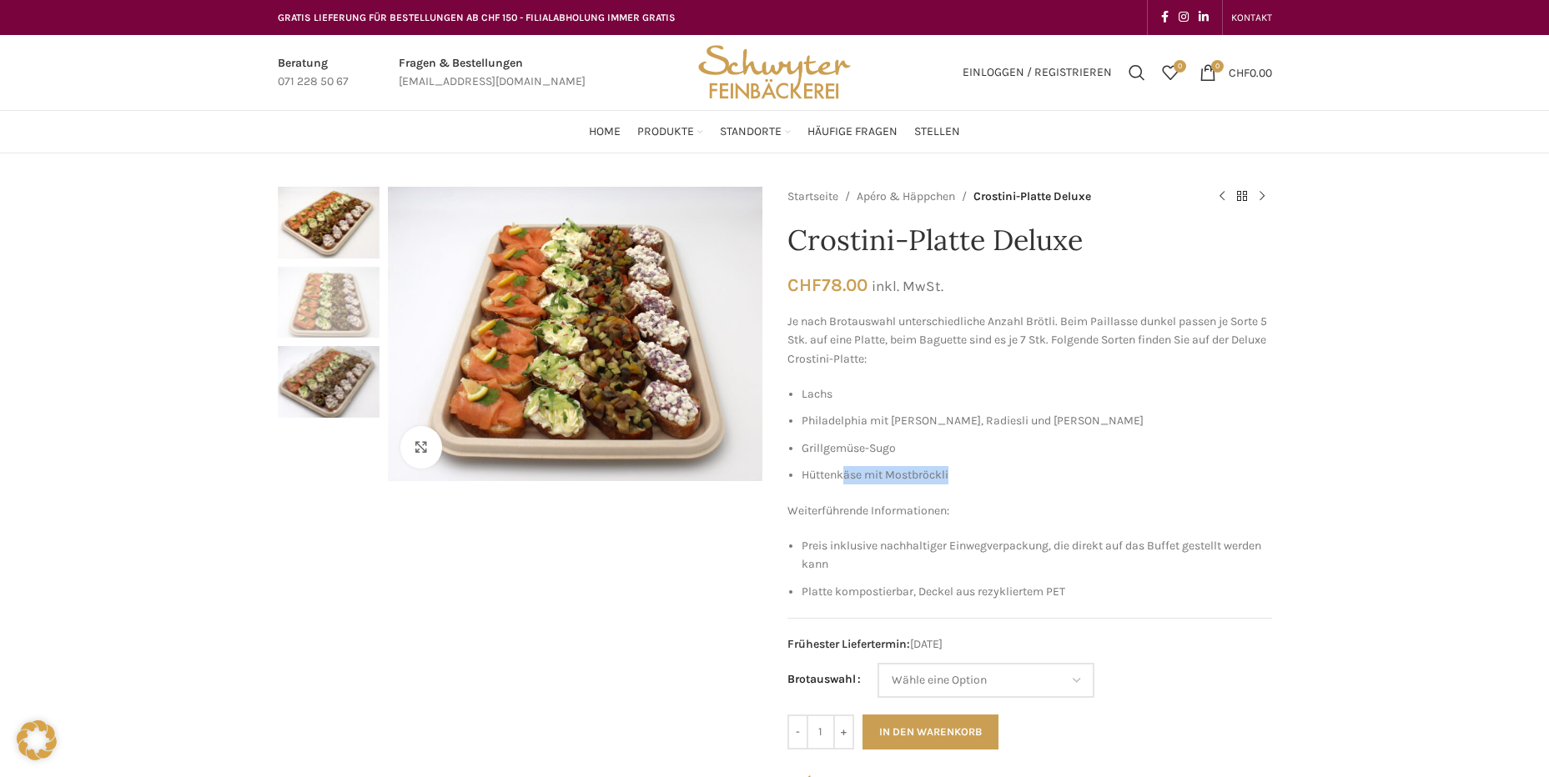
click at [318, 231] on img "1 / 3" at bounding box center [329, 223] width 102 height 72
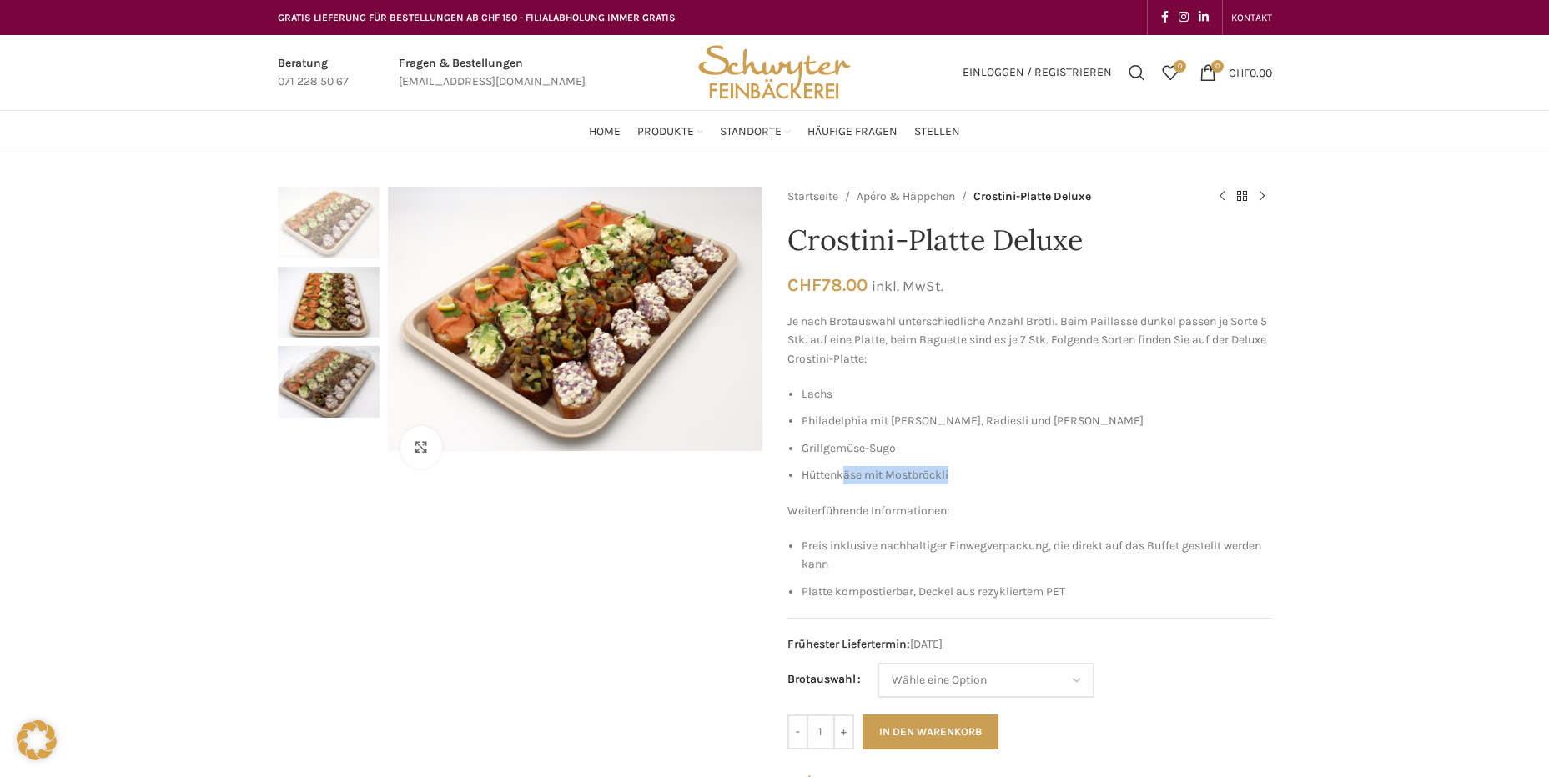
click at [327, 323] on img "2 / 3" at bounding box center [329, 303] width 102 height 72
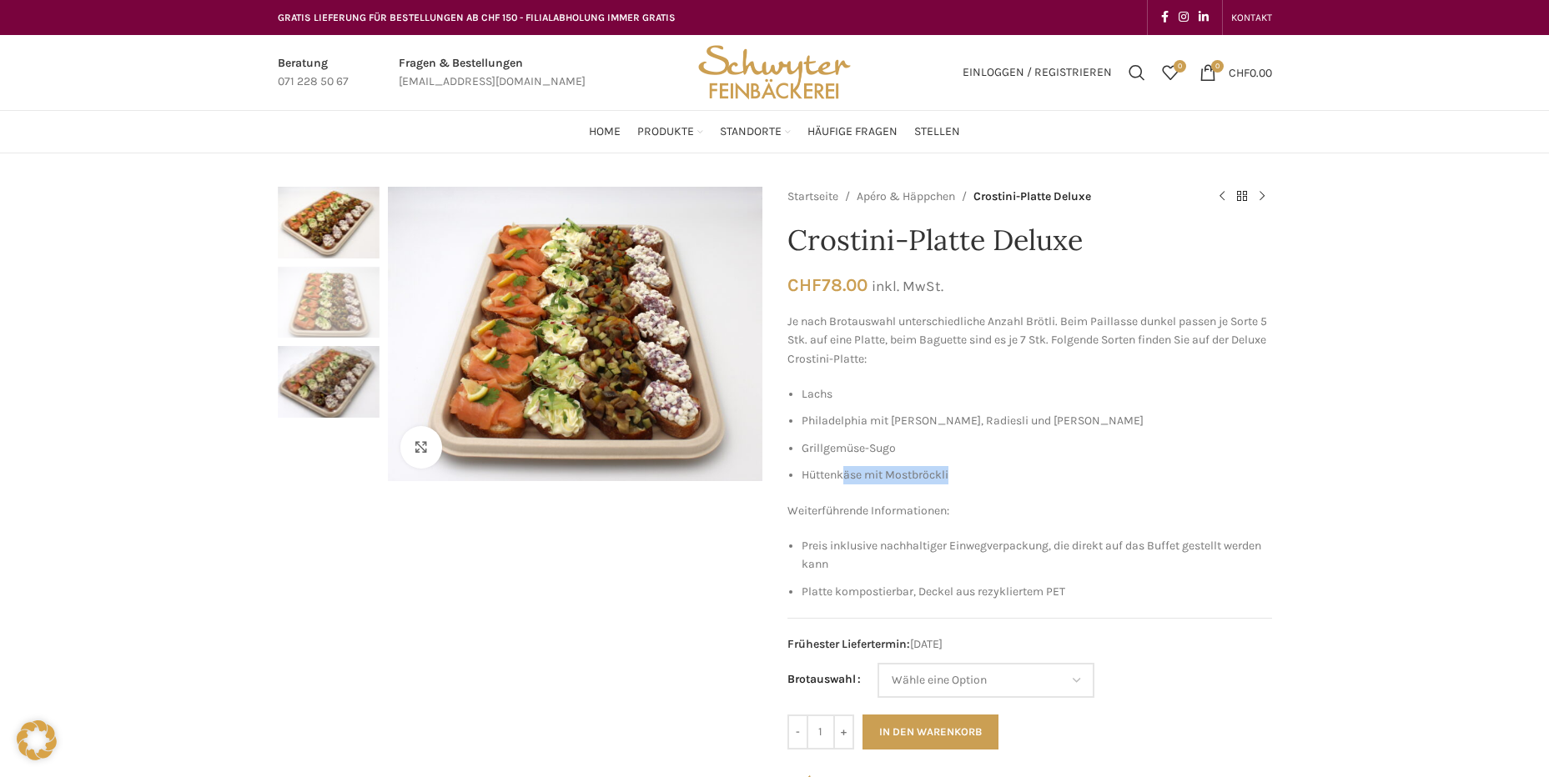
click at [339, 399] on img "3 / 3" at bounding box center [329, 382] width 102 height 72
